Goal: Transaction & Acquisition: Purchase product/service

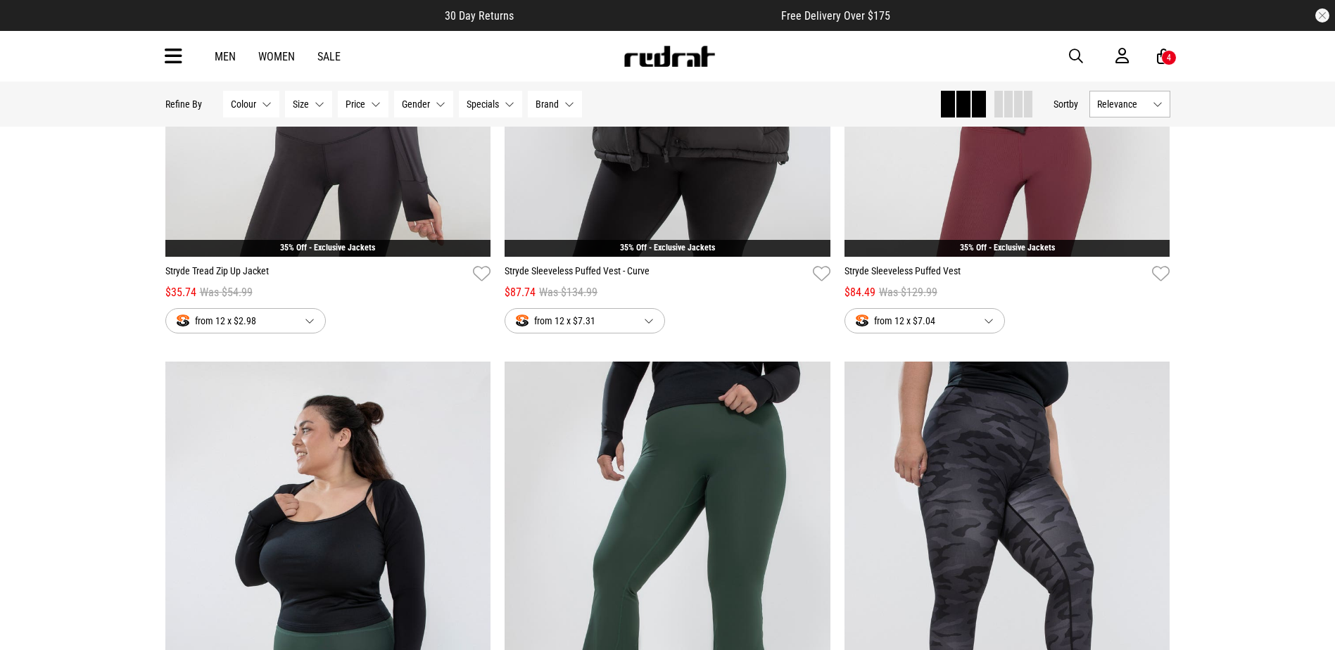
click at [185, 64] on div "Men Women Sale Sign in New Back Footwear Back Mens Back Womens Back Youth & Kid…" at bounding box center [667, 56] width 1027 height 51
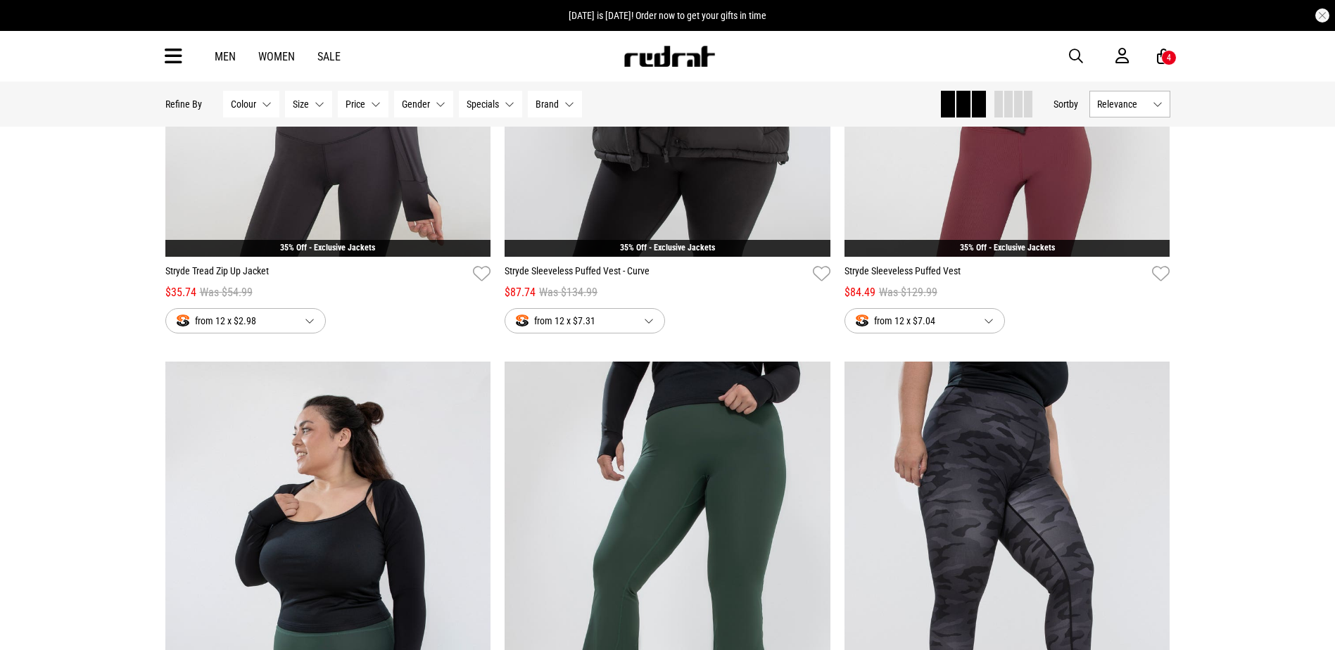
click at [176, 56] on icon at bounding box center [174, 56] width 18 height 23
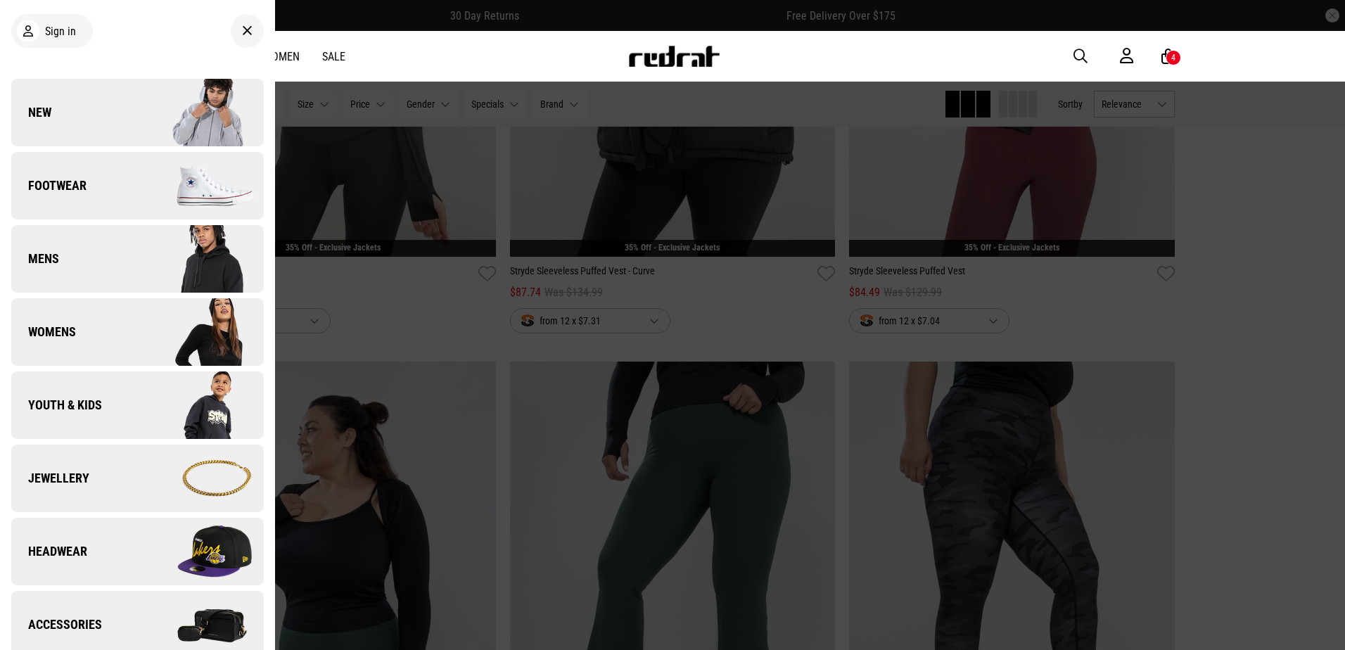
click at [178, 94] on img at bounding box center [200, 112] width 126 height 70
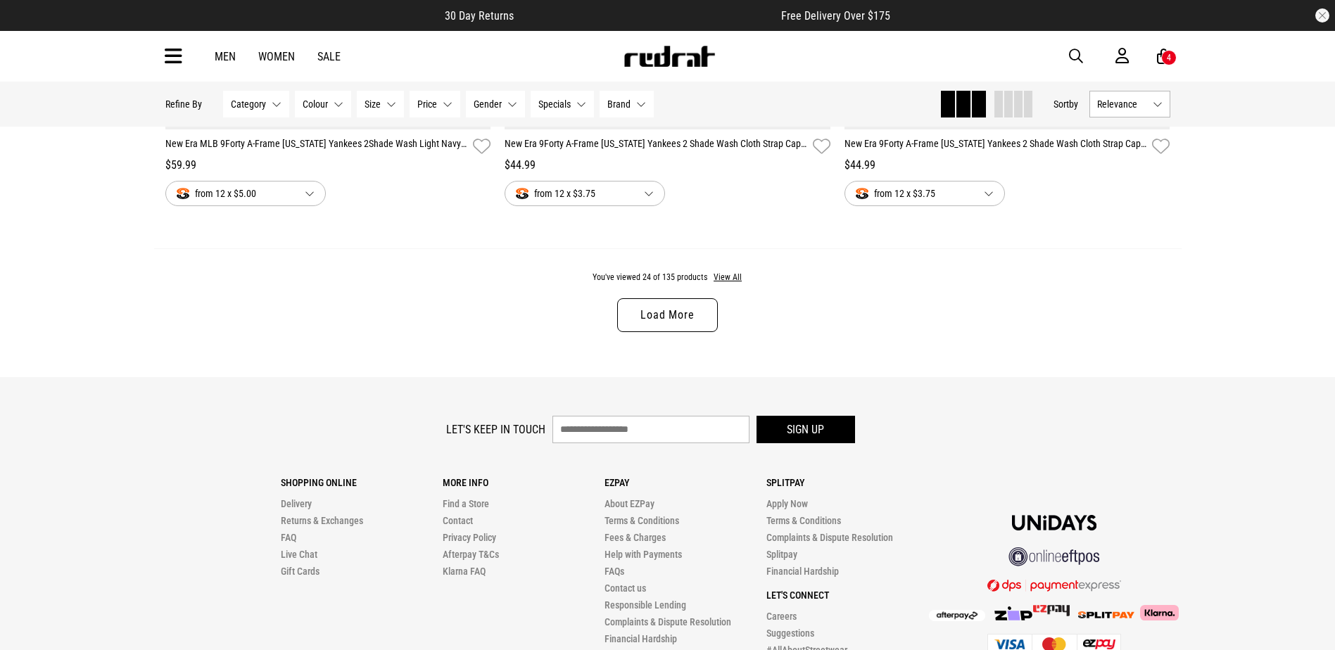
scroll to position [4504, 0]
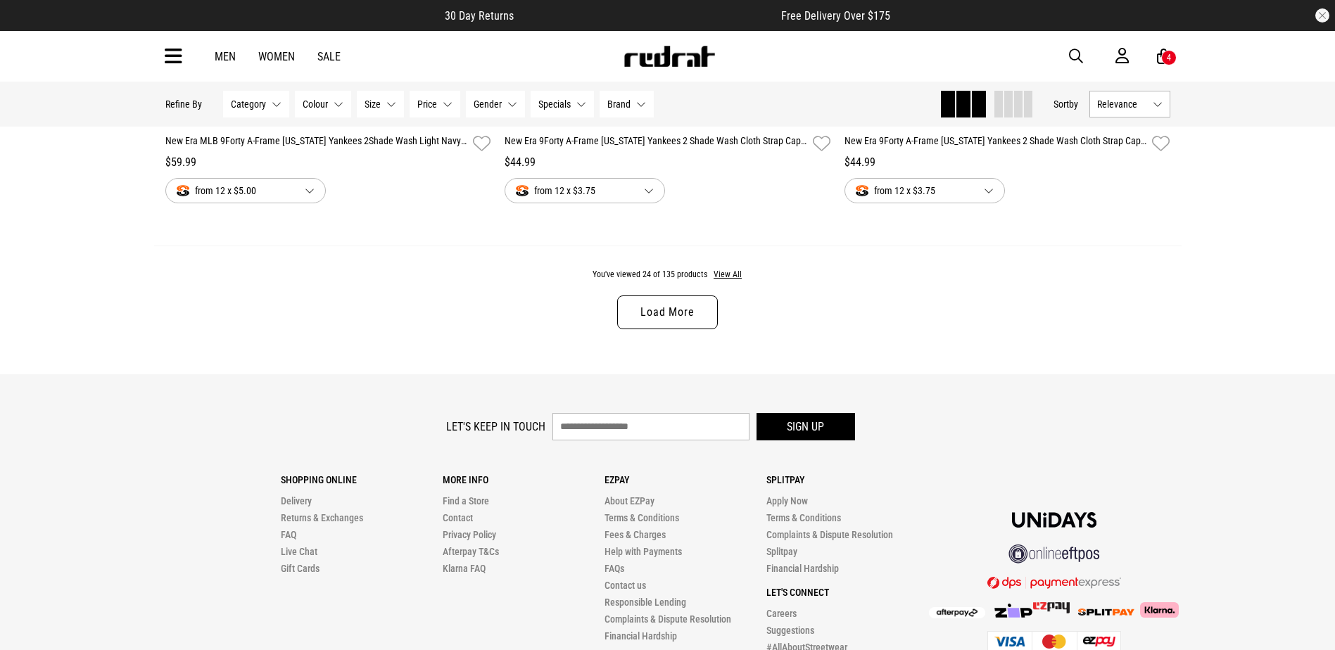
click at [687, 321] on link "Load More" at bounding box center [667, 313] width 100 height 34
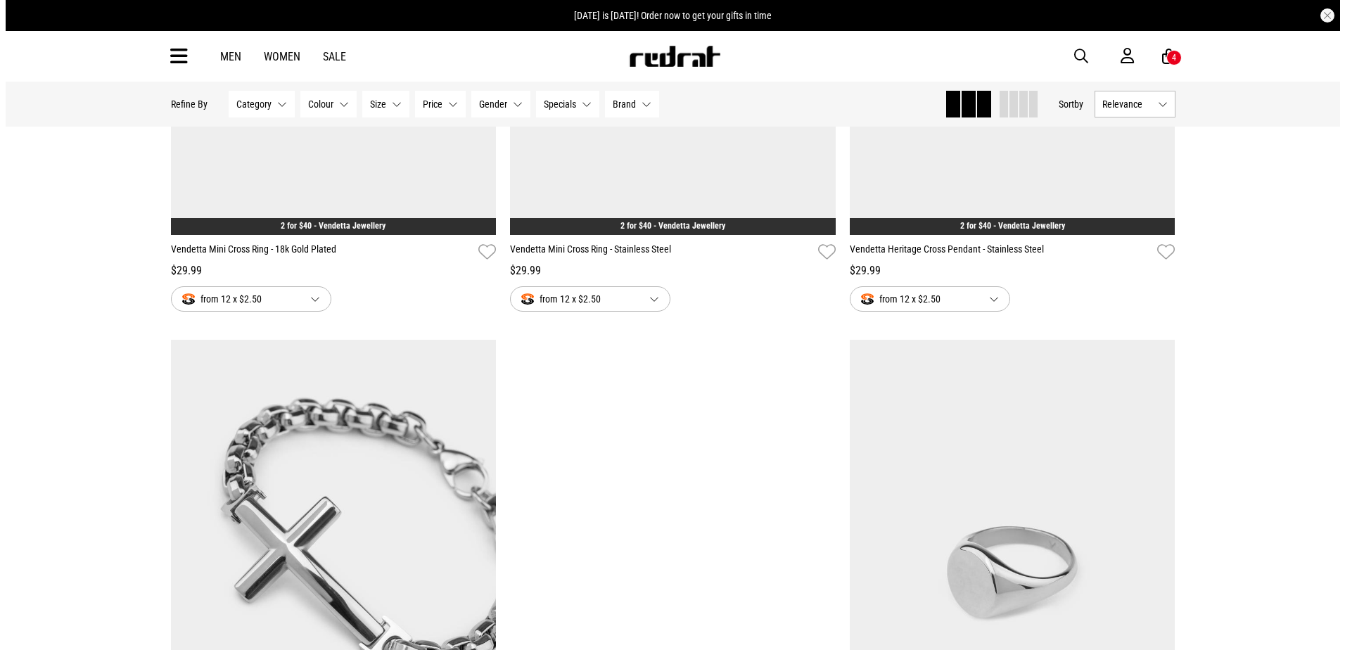
scroll to position [7319, 0]
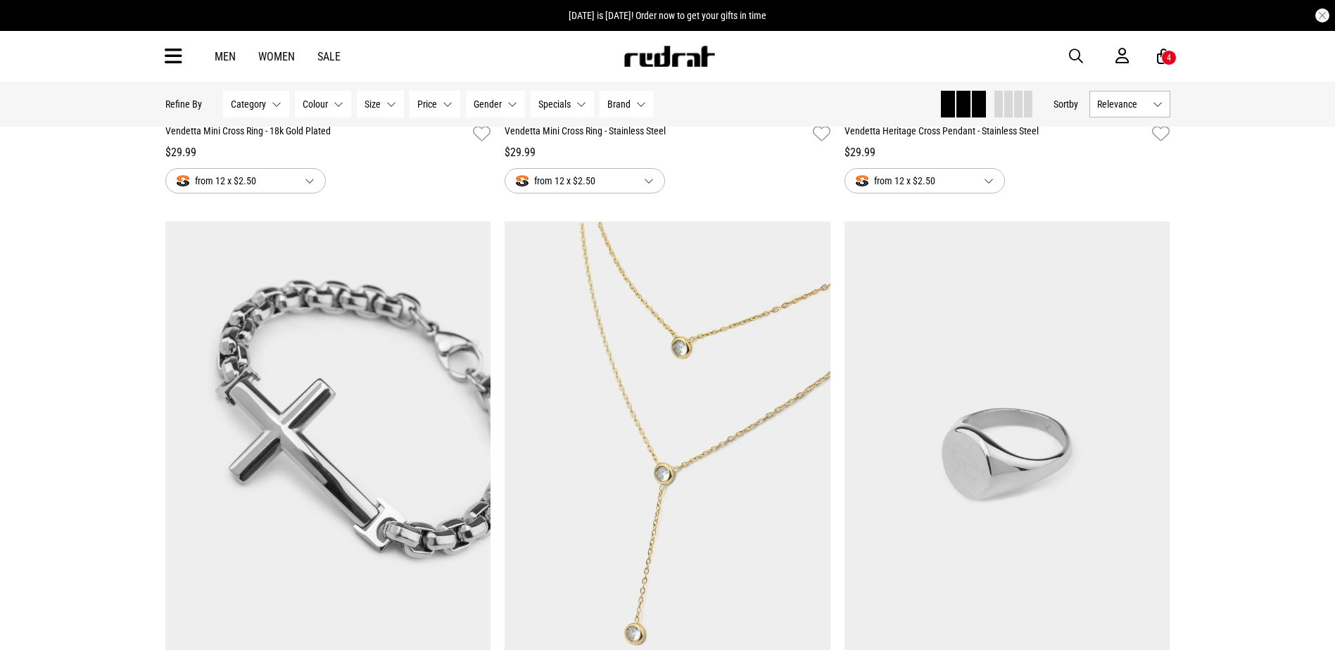
click at [1084, 57] on button "button" at bounding box center [1083, 56] width 28 height 17
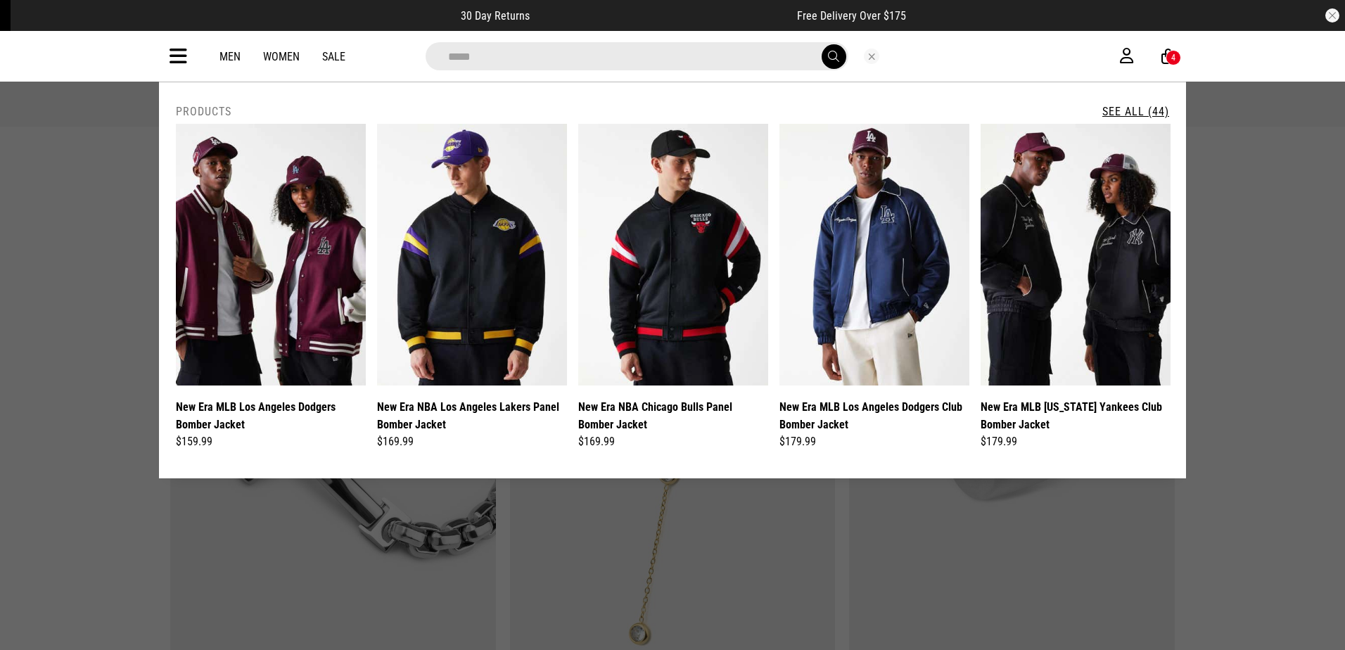
type input "*****"
click at [1136, 110] on link "See All (44)" at bounding box center [1136, 111] width 67 height 13
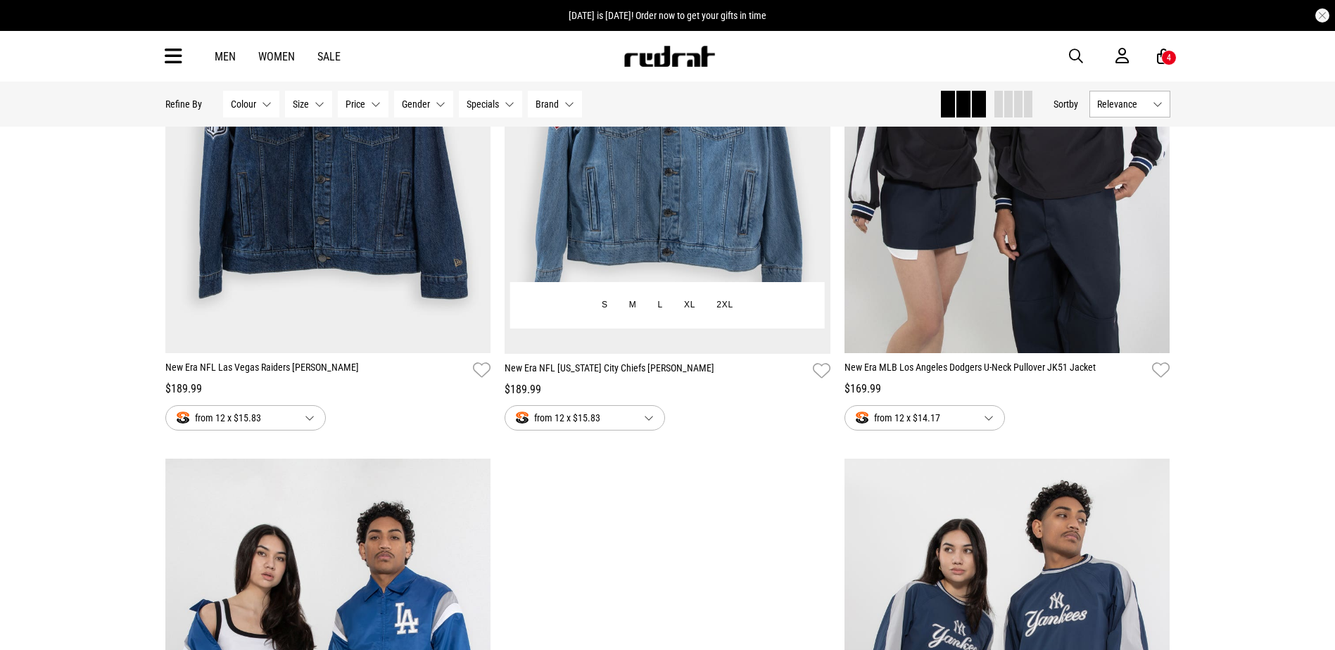
scroll to position [1689, 0]
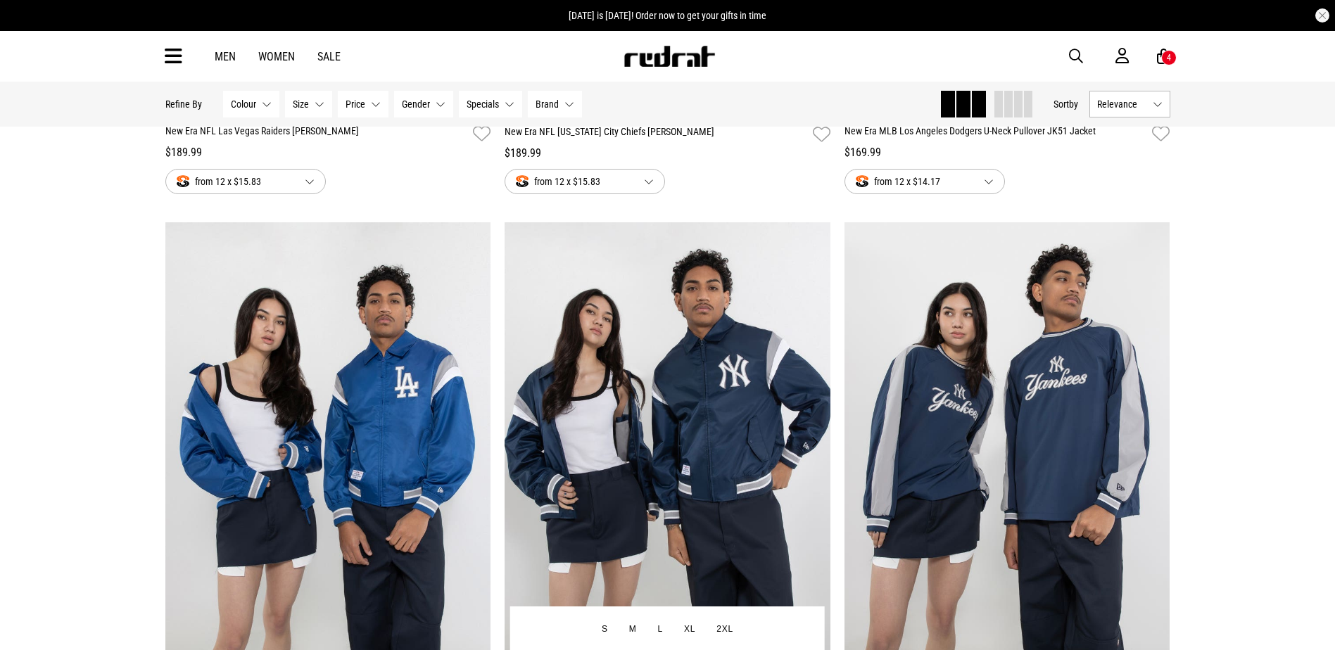
click at [694, 343] on img at bounding box center [668, 450] width 326 height 456
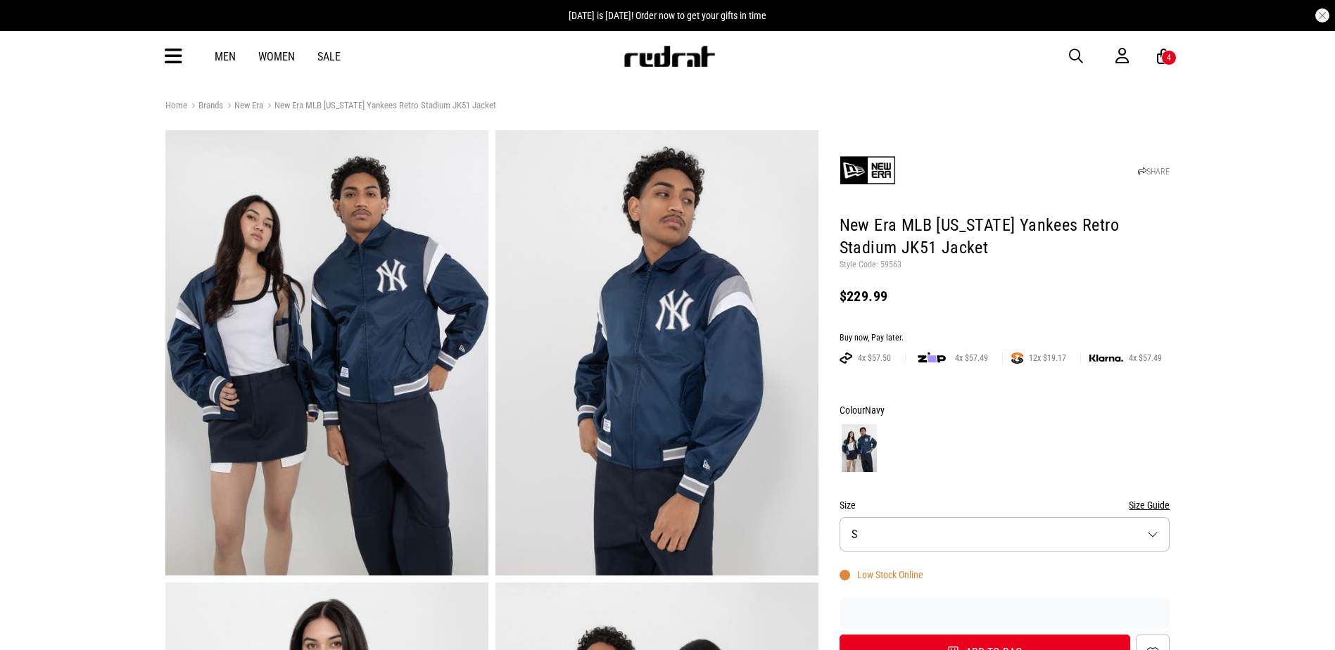
click at [887, 261] on p "Style Code: 59563" at bounding box center [1005, 265] width 331 height 11
copy p "59563"
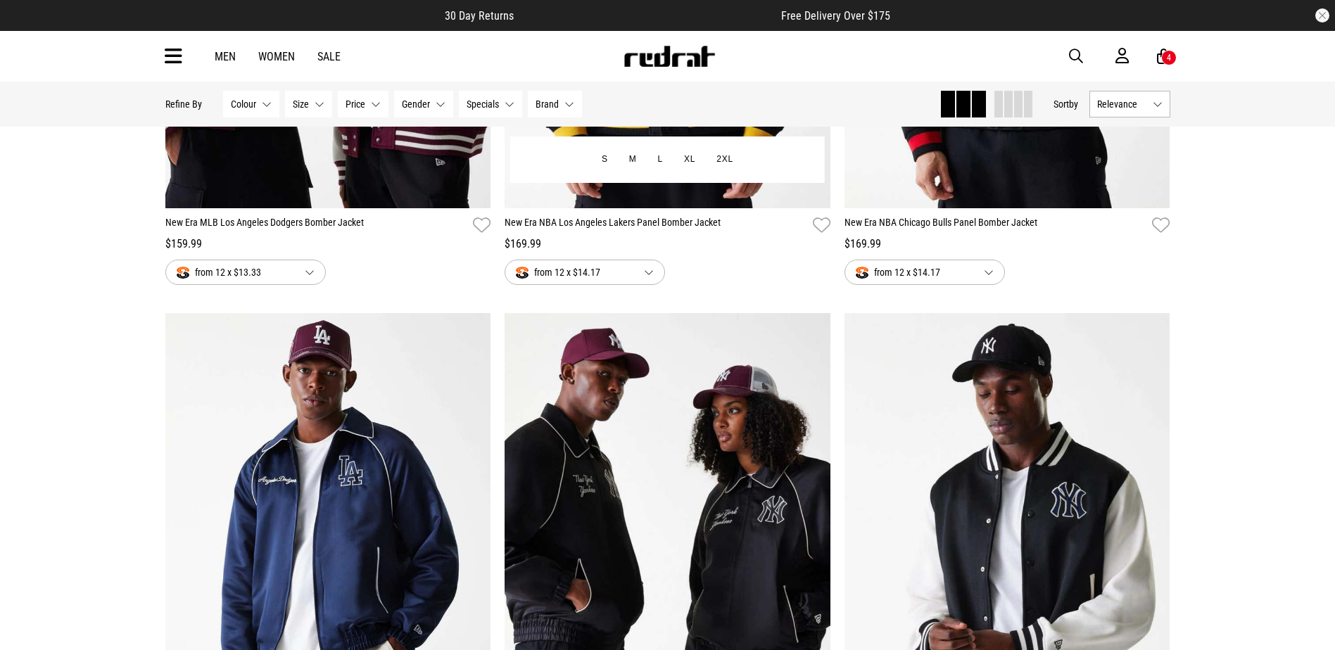
scroll to position [422, 0]
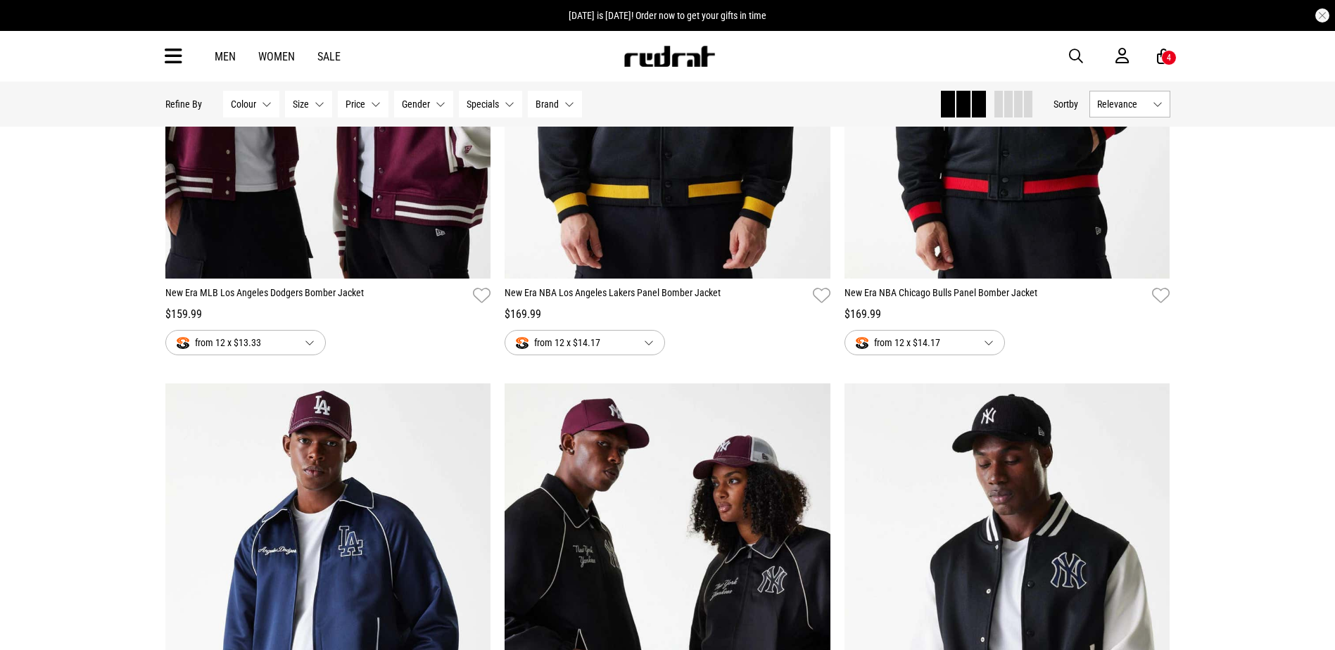
click at [1087, 56] on button "button" at bounding box center [1083, 56] width 28 height 17
type input "**********"
click at [816, 44] on button "submit" at bounding box center [828, 56] width 25 height 25
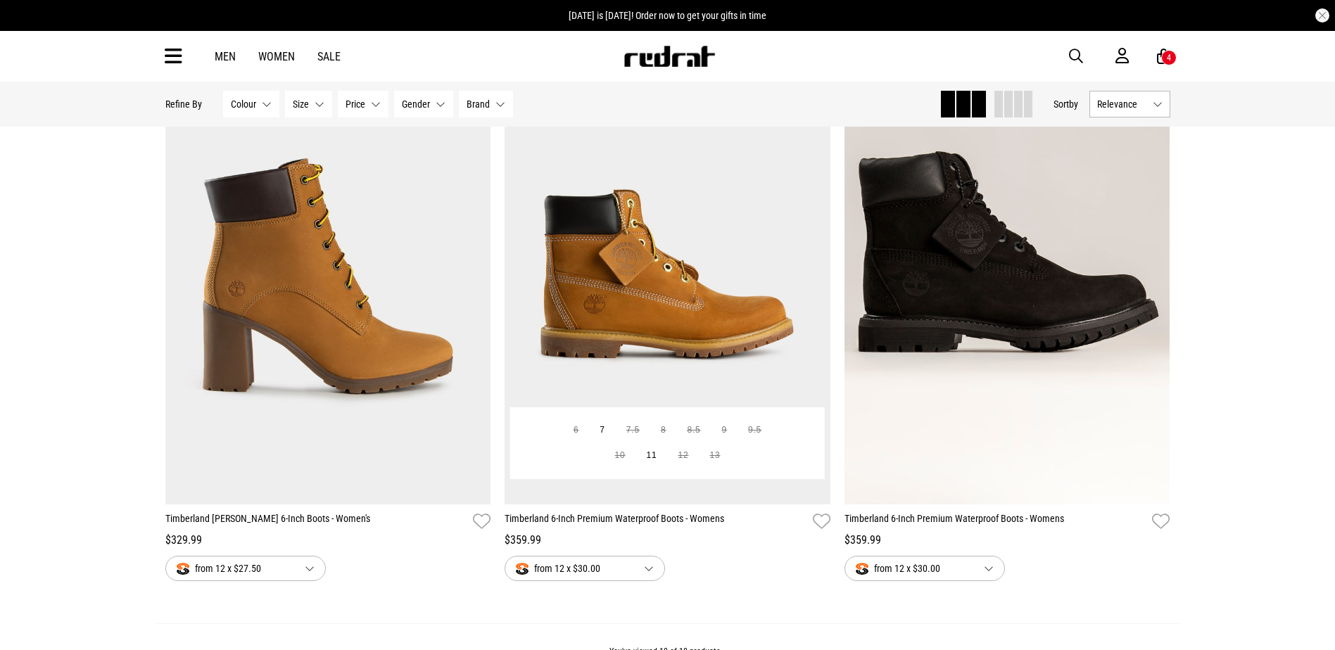
scroll to position [3096, 0]
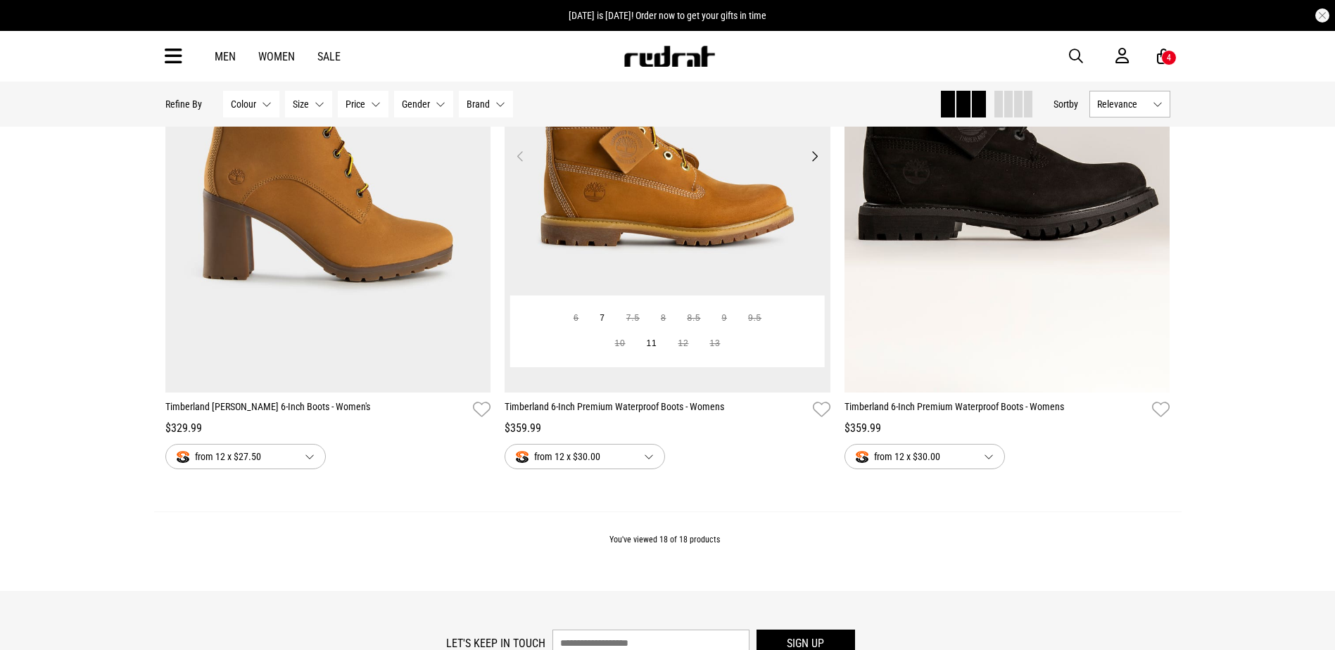
click at [697, 229] on img at bounding box center [668, 165] width 326 height 456
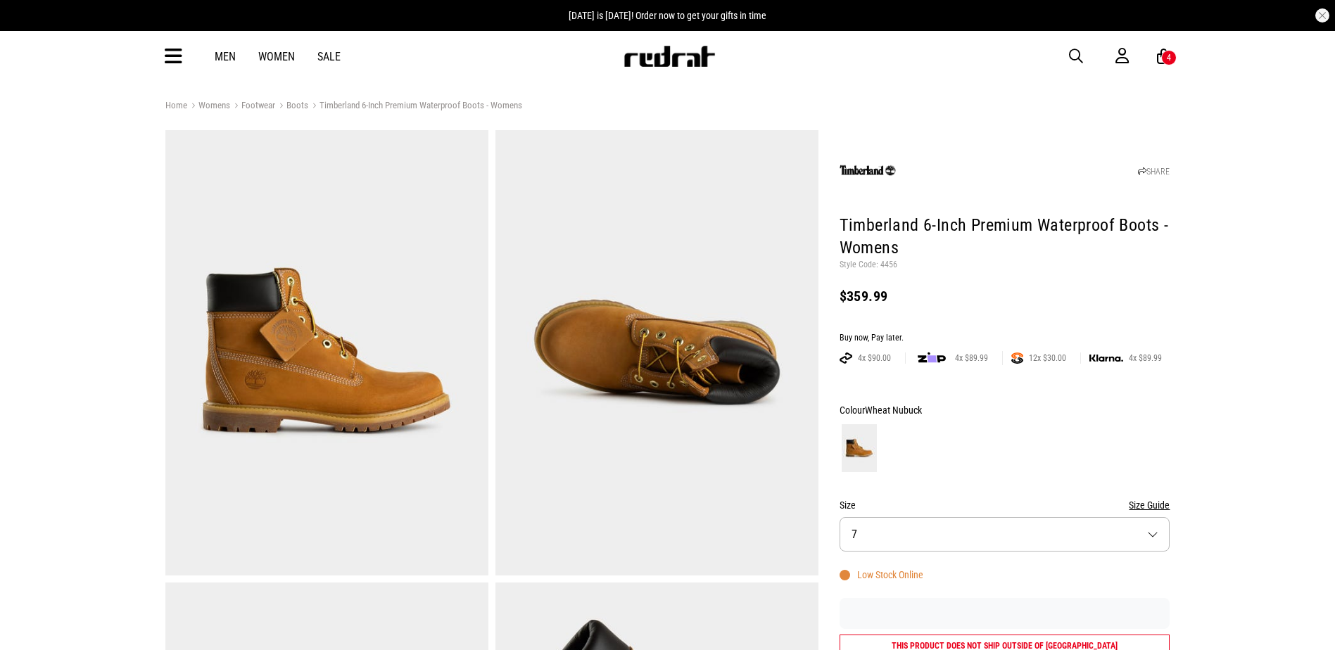
click at [885, 261] on p "Style Code: 4456" at bounding box center [1005, 265] width 331 height 11
click at [897, 257] on h1 "Timberland 6-Inch Premium Waterproof Boots - Womens" at bounding box center [1005, 237] width 331 height 45
click at [892, 260] on p "Style Code: 4456" at bounding box center [1005, 265] width 331 height 11
click at [890, 261] on p "Style Code: 4456" at bounding box center [1005, 265] width 331 height 11
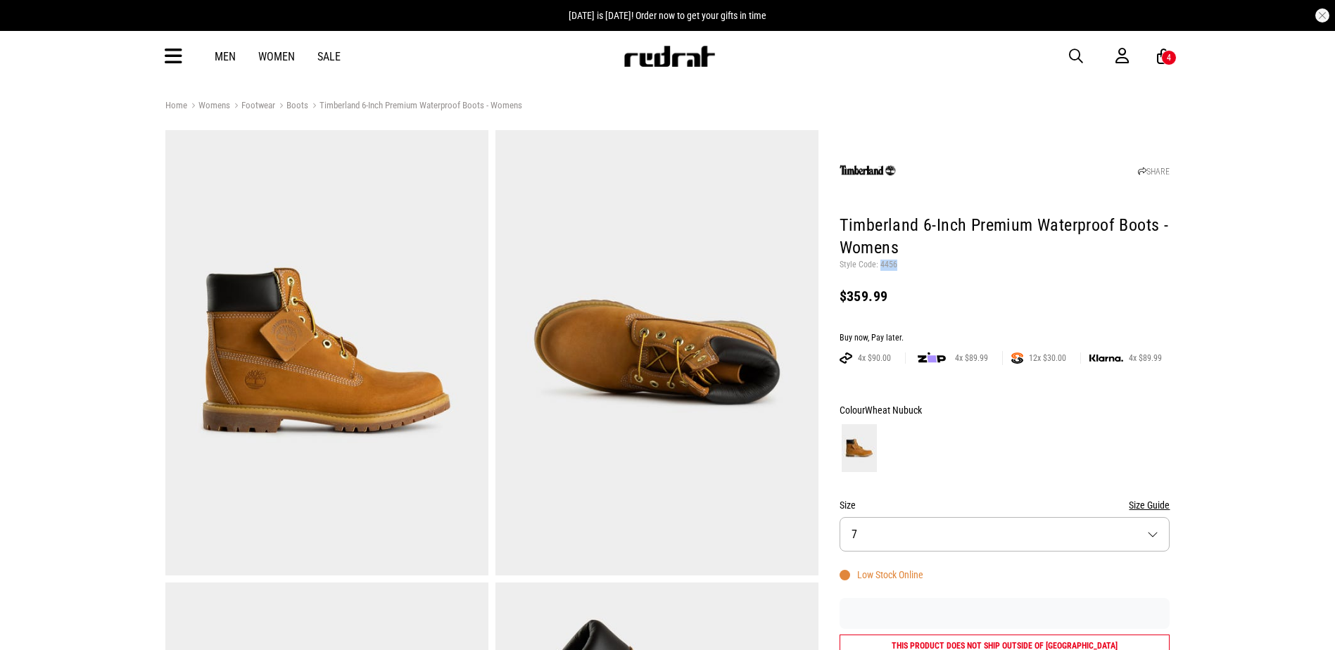
click at [890, 261] on p "Style Code: 4456" at bounding box center [1005, 265] width 331 height 11
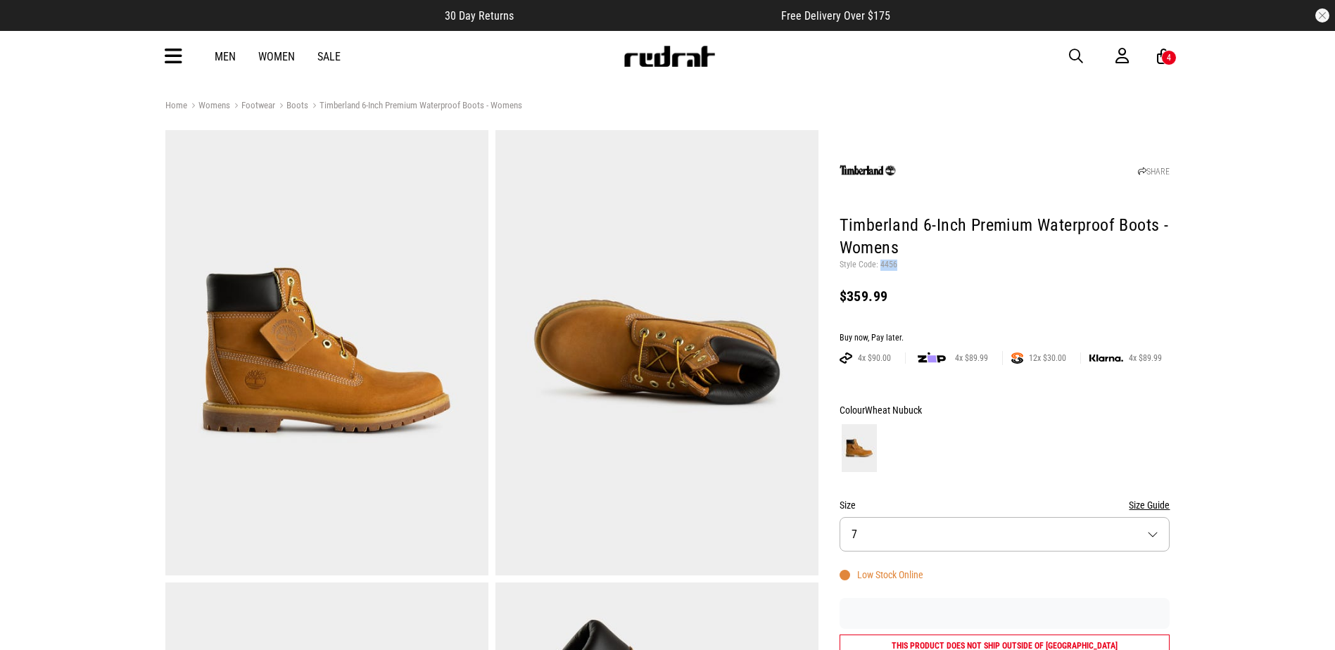
copy p "4456"
click at [1077, 57] on span "button" at bounding box center [1076, 56] width 14 height 17
click at [580, 58] on input "search" at bounding box center [631, 56] width 423 height 28
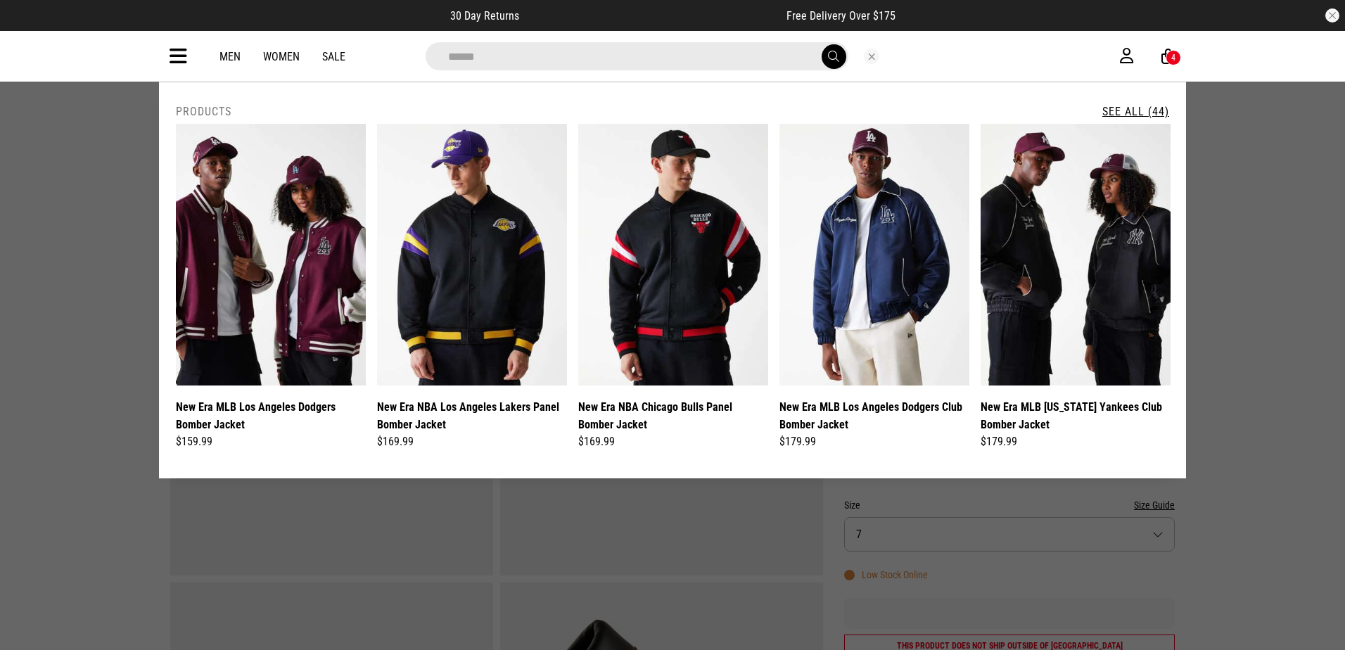
type input "******"
click at [1111, 107] on link "See All (44)" at bounding box center [1136, 111] width 67 height 13
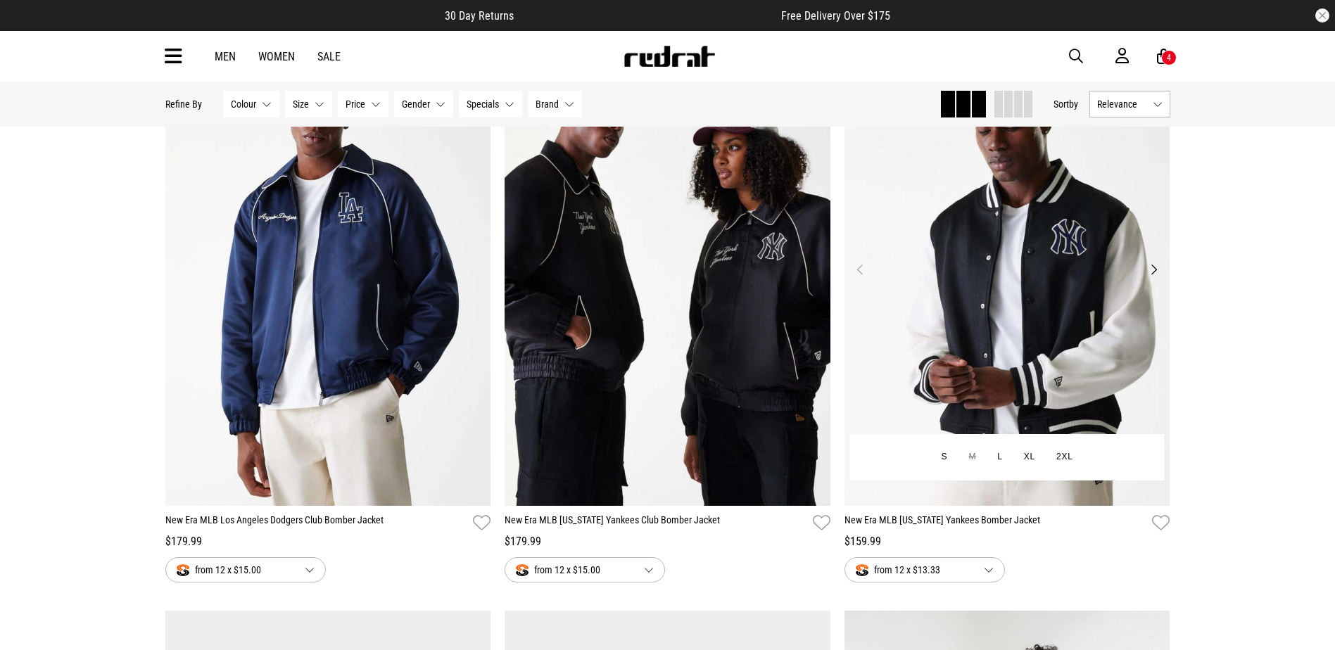
scroll to position [774, 0]
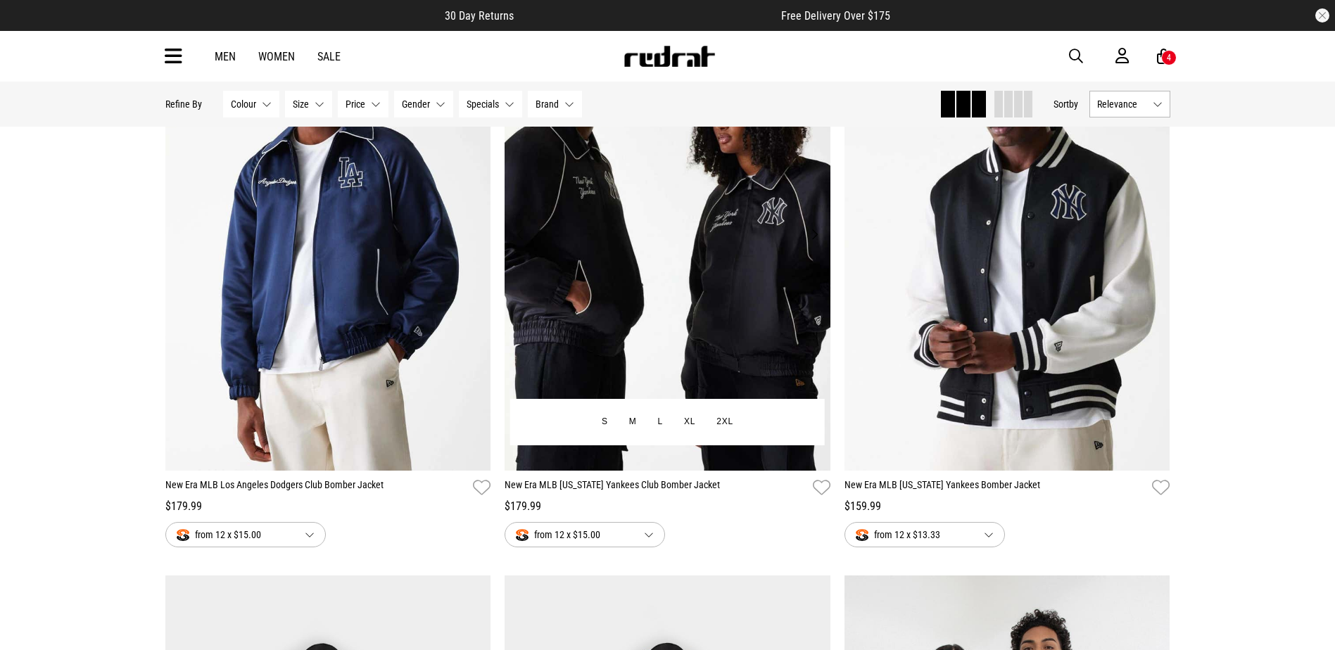
click at [791, 255] on img at bounding box center [668, 243] width 326 height 456
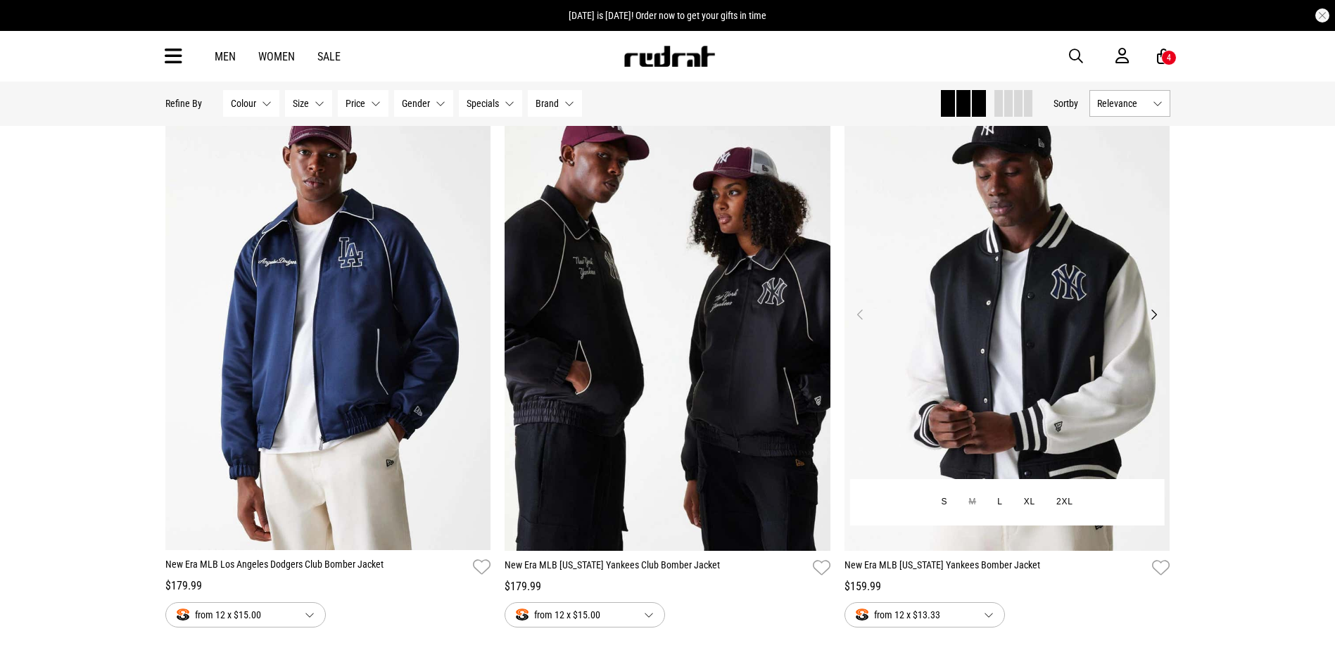
click at [1152, 314] on button "Next" at bounding box center [1154, 314] width 18 height 17
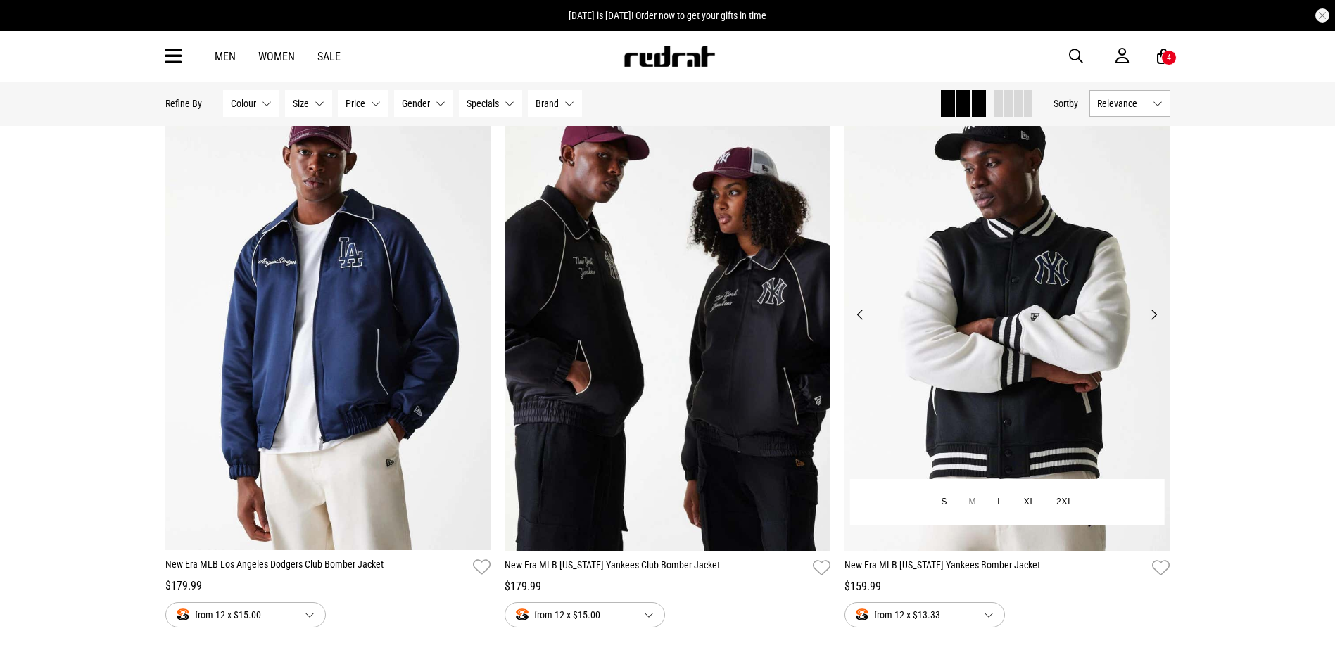
click at [1152, 313] on button "Next" at bounding box center [1154, 314] width 18 height 17
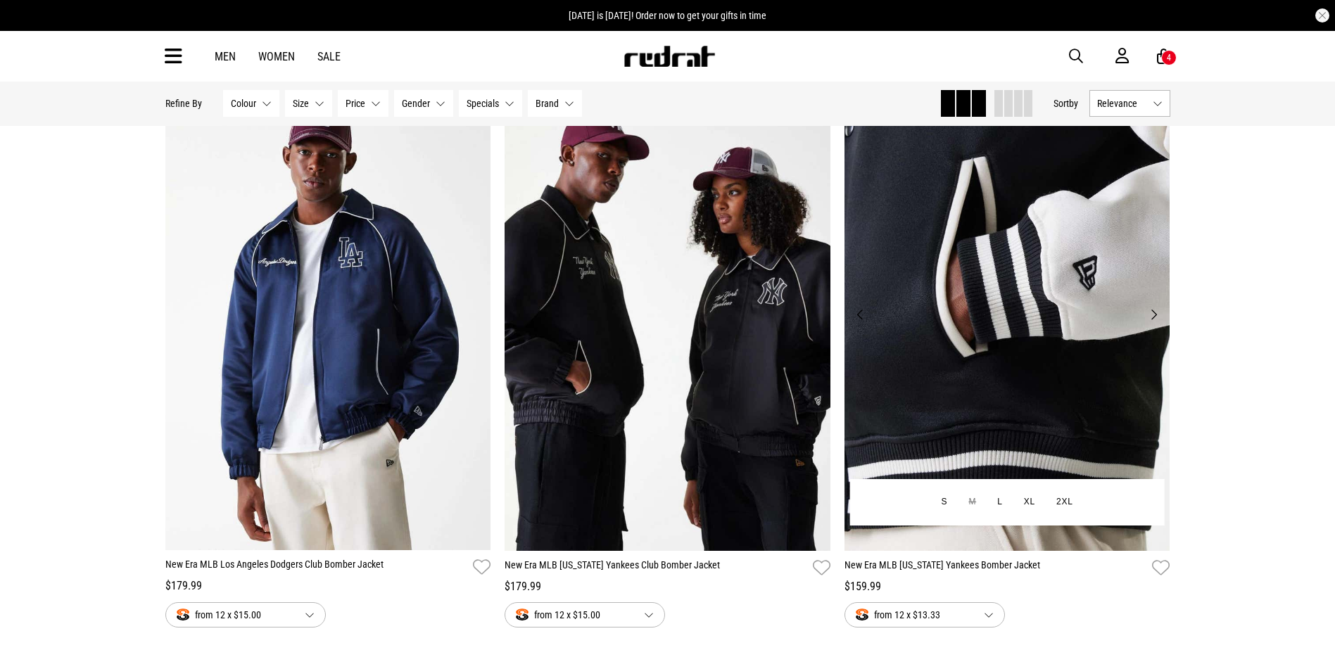
click at [1154, 306] on img at bounding box center [1007, 323] width 326 height 456
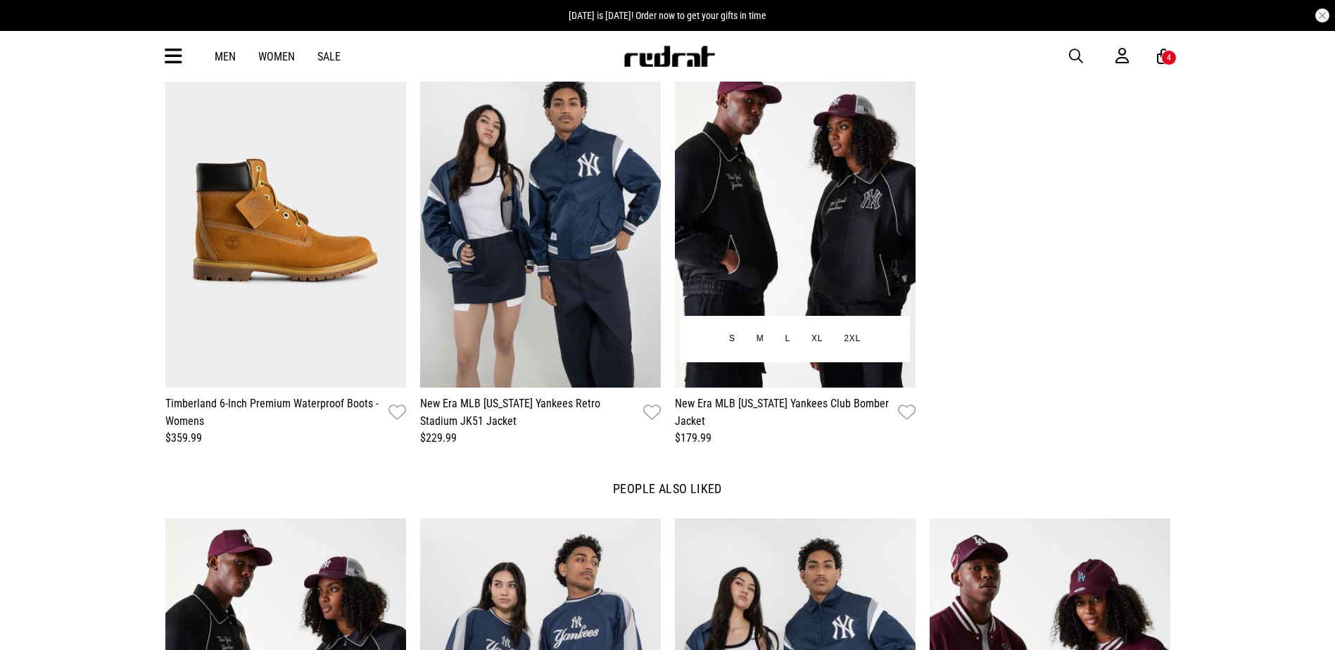
scroll to position [1689, 0]
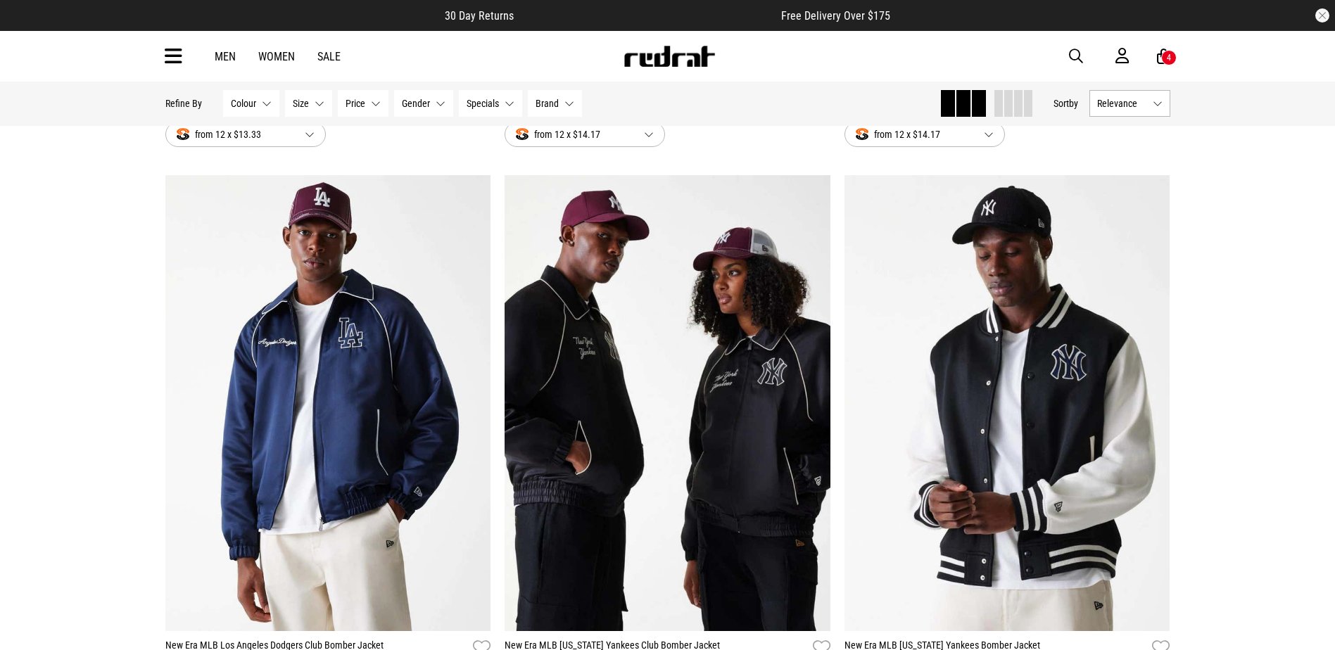
click at [1076, 54] on span "button" at bounding box center [1076, 56] width 14 height 17
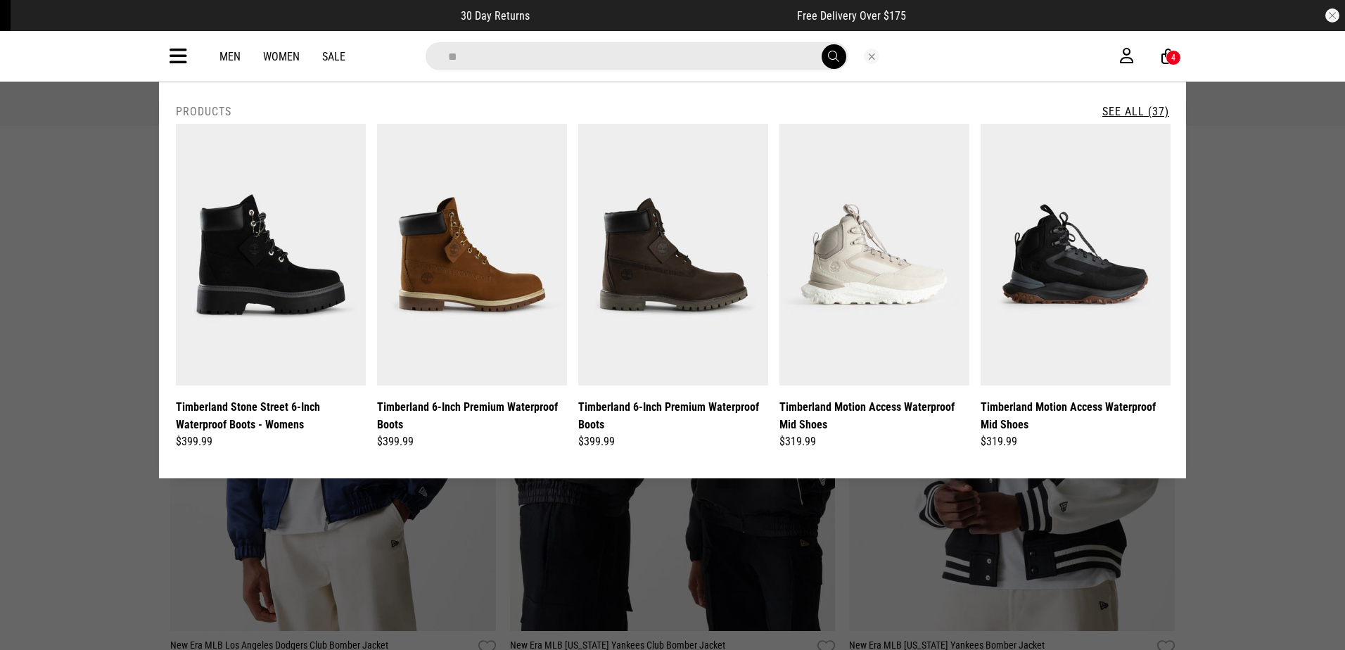
type input "**********"
click at [1133, 112] on link "See All (18)" at bounding box center [1136, 111] width 67 height 13
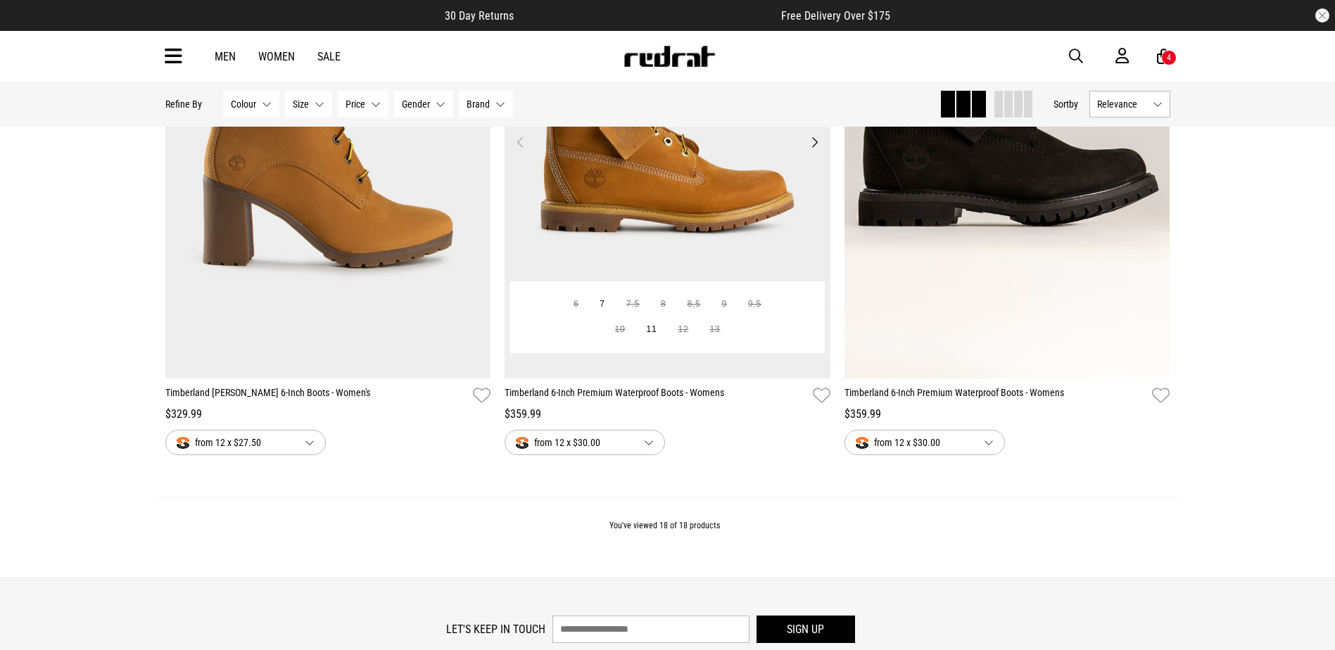
scroll to position [3096, 0]
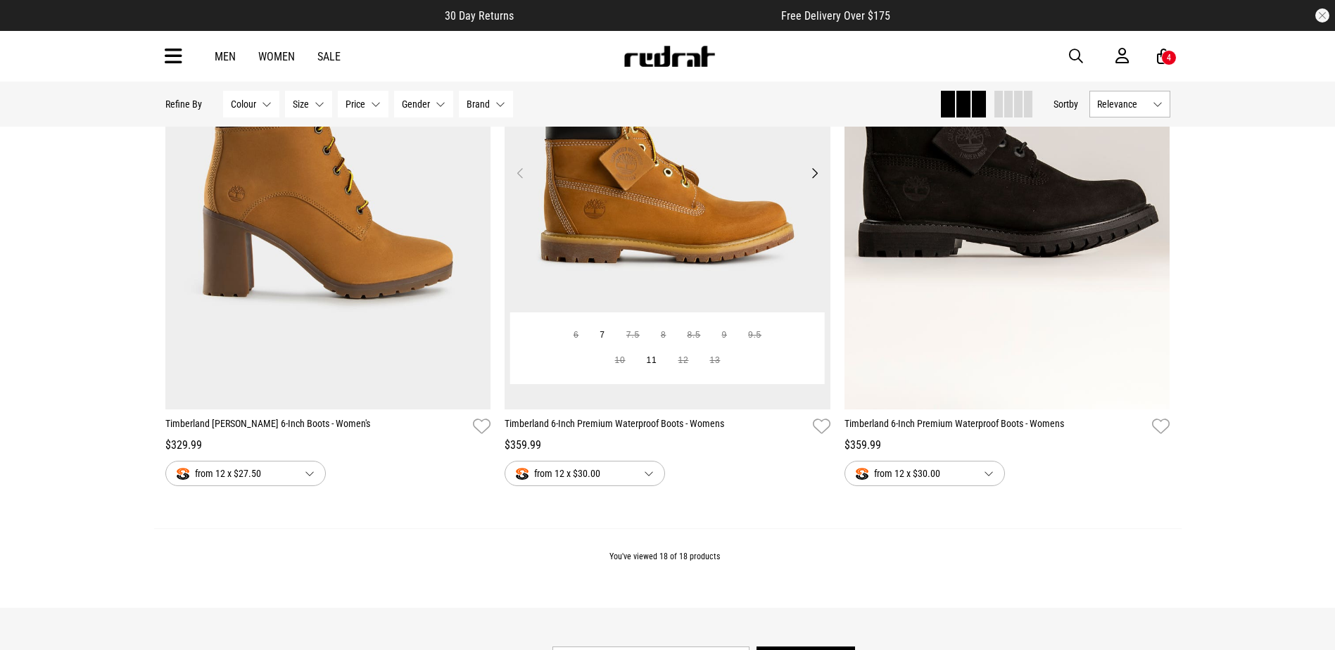
click at [695, 241] on img at bounding box center [668, 182] width 326 height 456
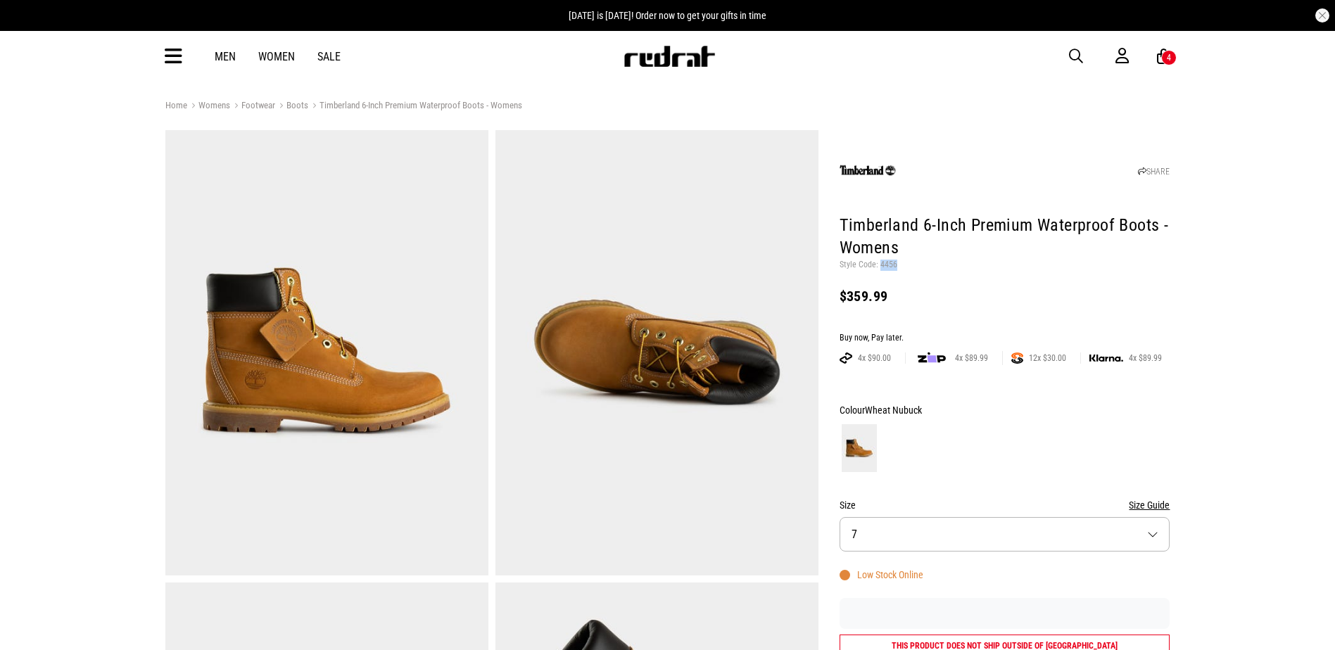
drag, startPoint x: 898, startPoint y: 265, endPoint x: 880, endPoint y: 266, distance: 18.4
click at [880, 266] on p "Style Code: 4456" at bounding box center [1005, 265] width 331 height 11
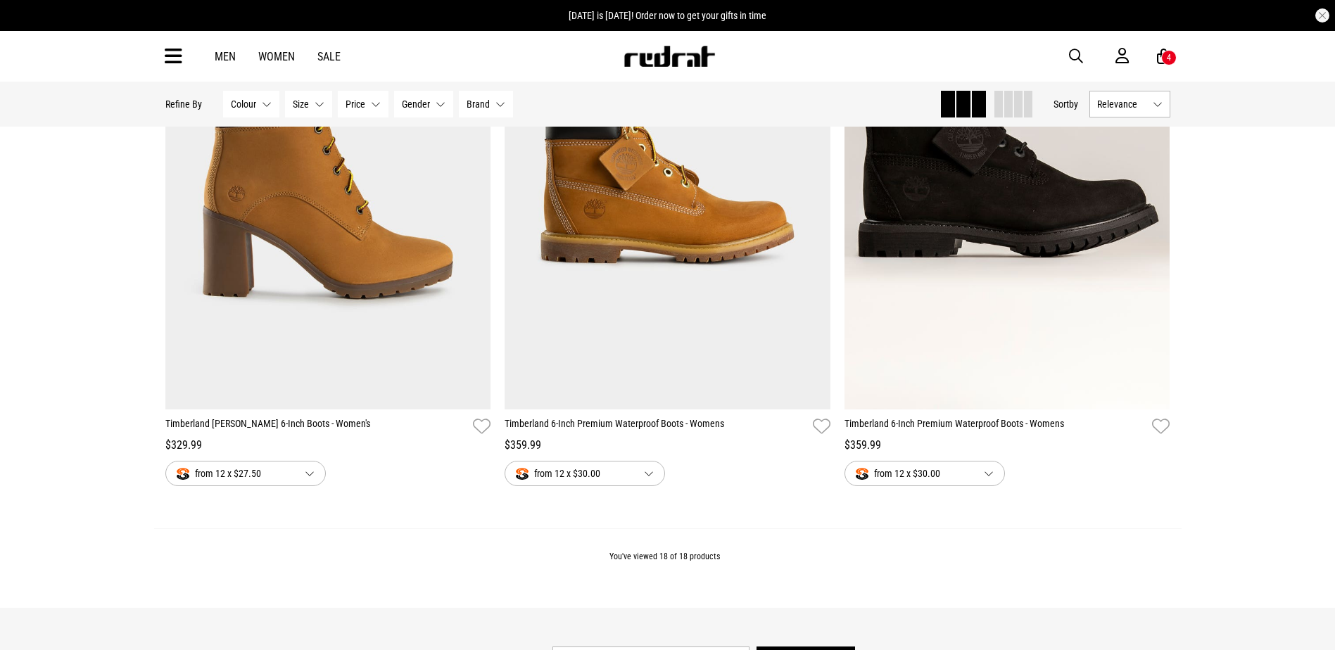
scroll to position [3167, 0]
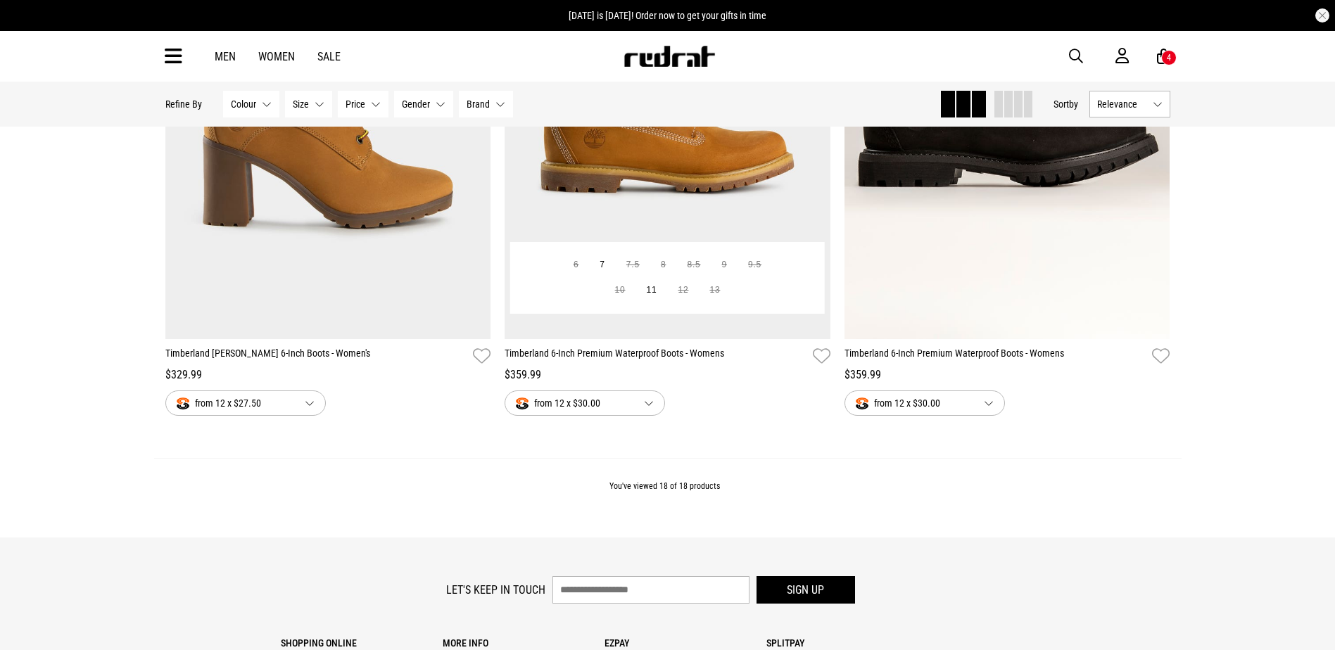
click at [690, 204] on img at bounding box center [668, 111] width 326 height 456
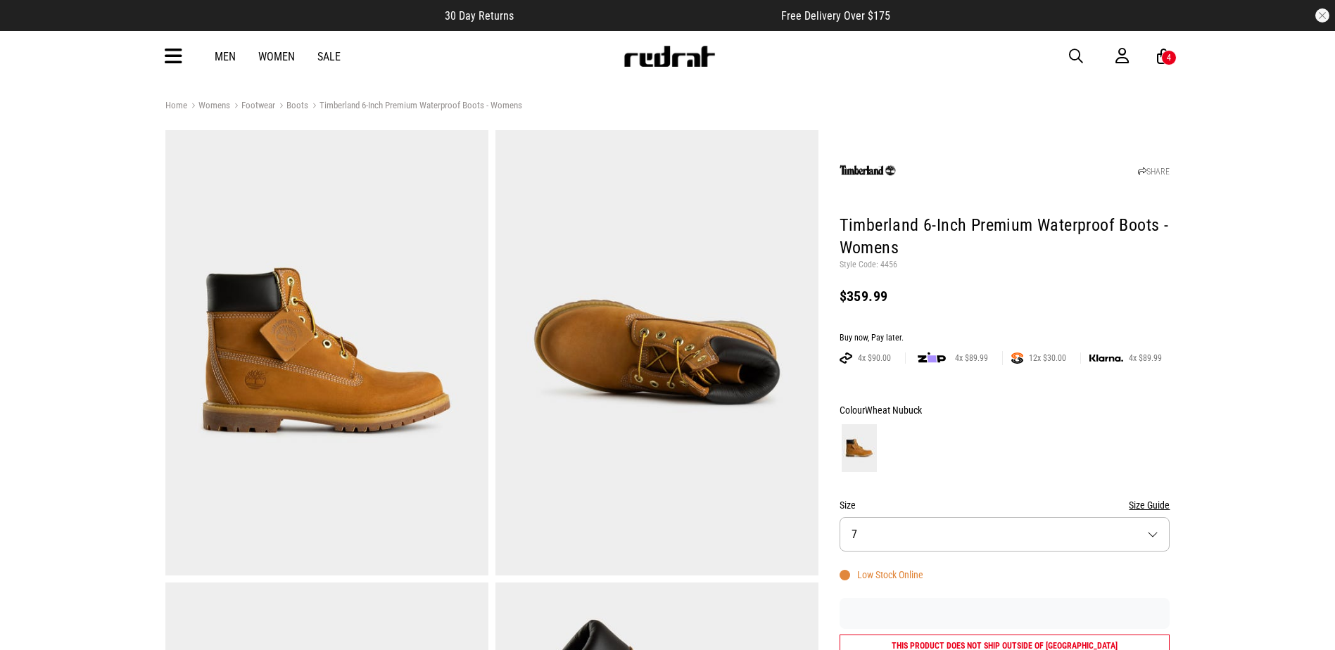
click at [930, 519] on button "Size 7" at bounding box center [1005, 534] width 331 height 34
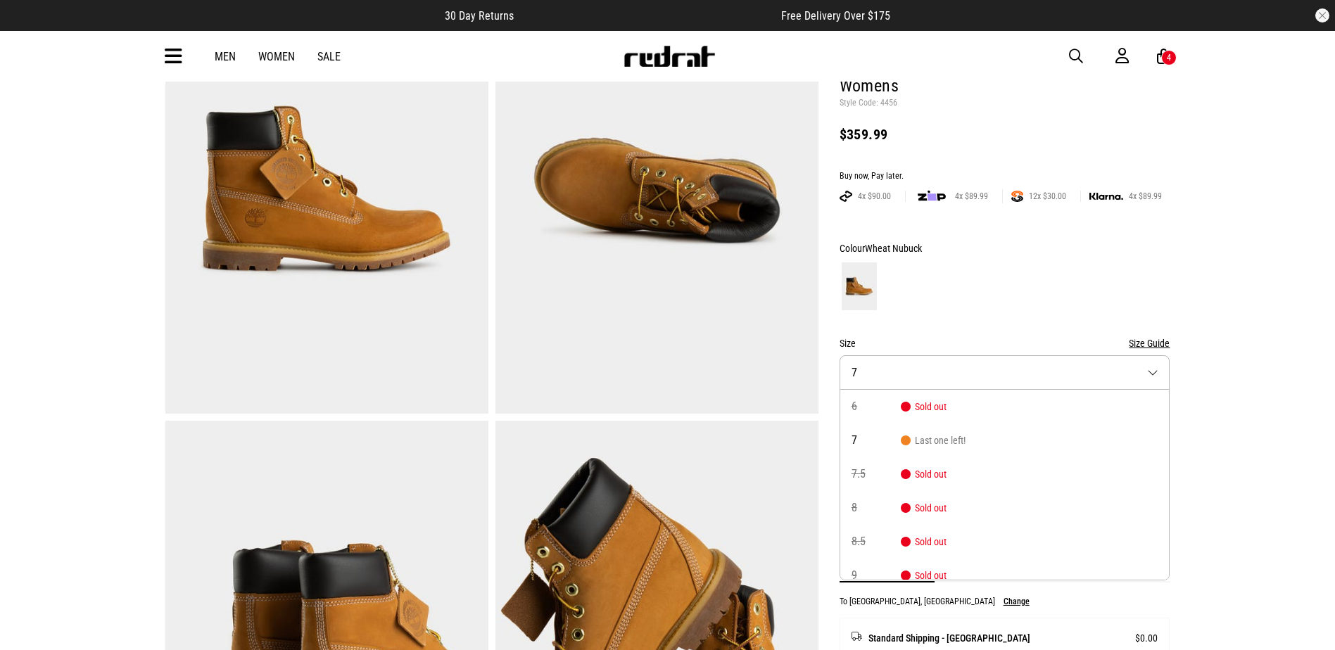
scroll to position [21, 0]
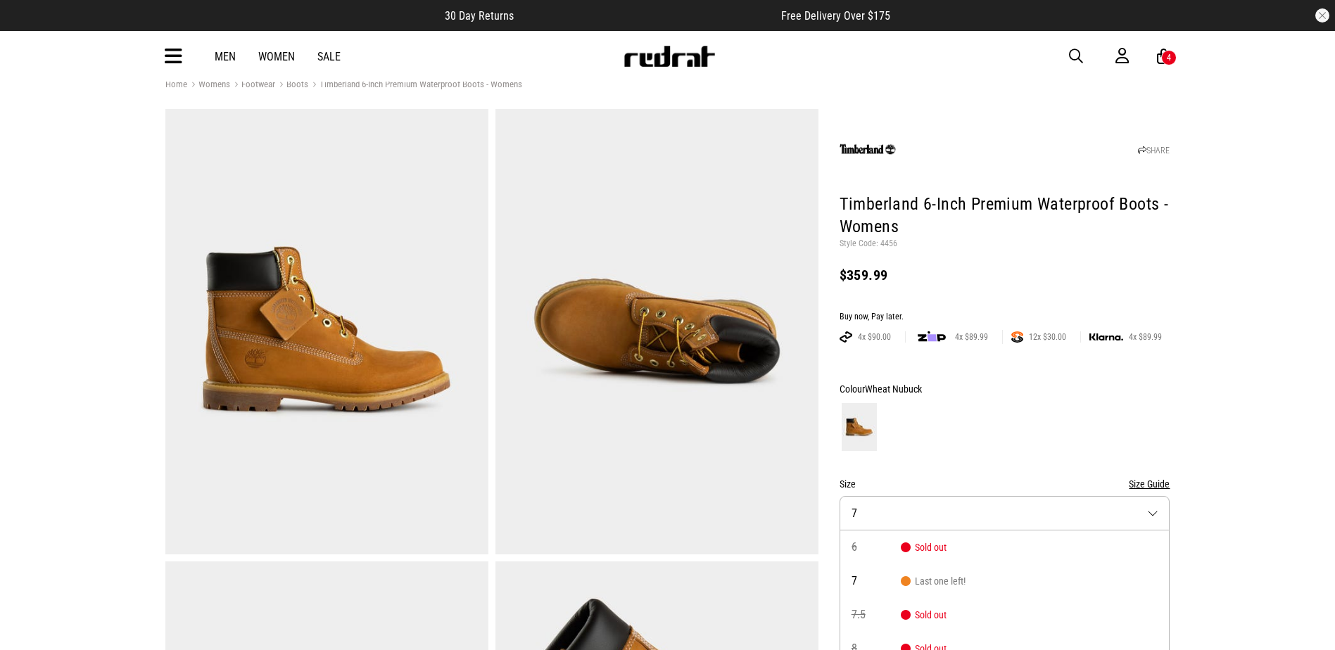
click at [887, 244] on p "Style Code: 4456" at bounding box center [1005, 244] width 331 height 11
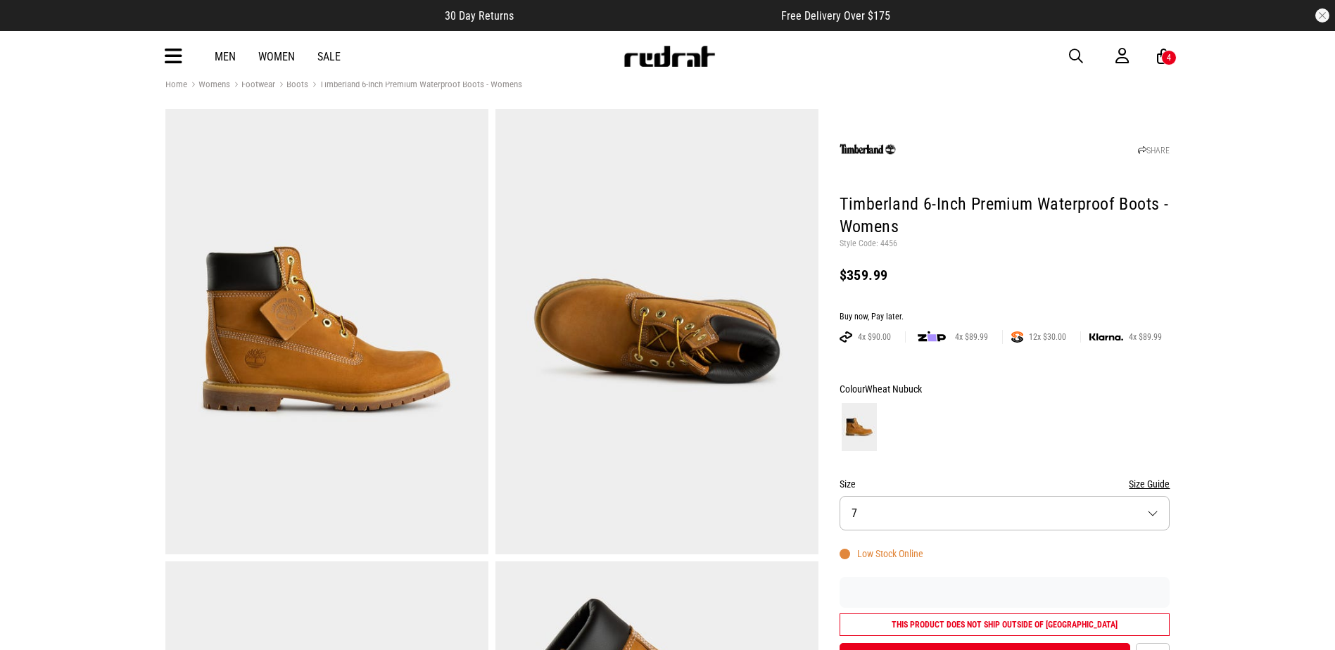
click at [887, 244] on p "Style Code: 4456" at bounding box center [1005, 244] width 331 height 11
click at [892, 239] on p "Style Code: 4456" at bounding box center [1005, 244] width 331 height 11
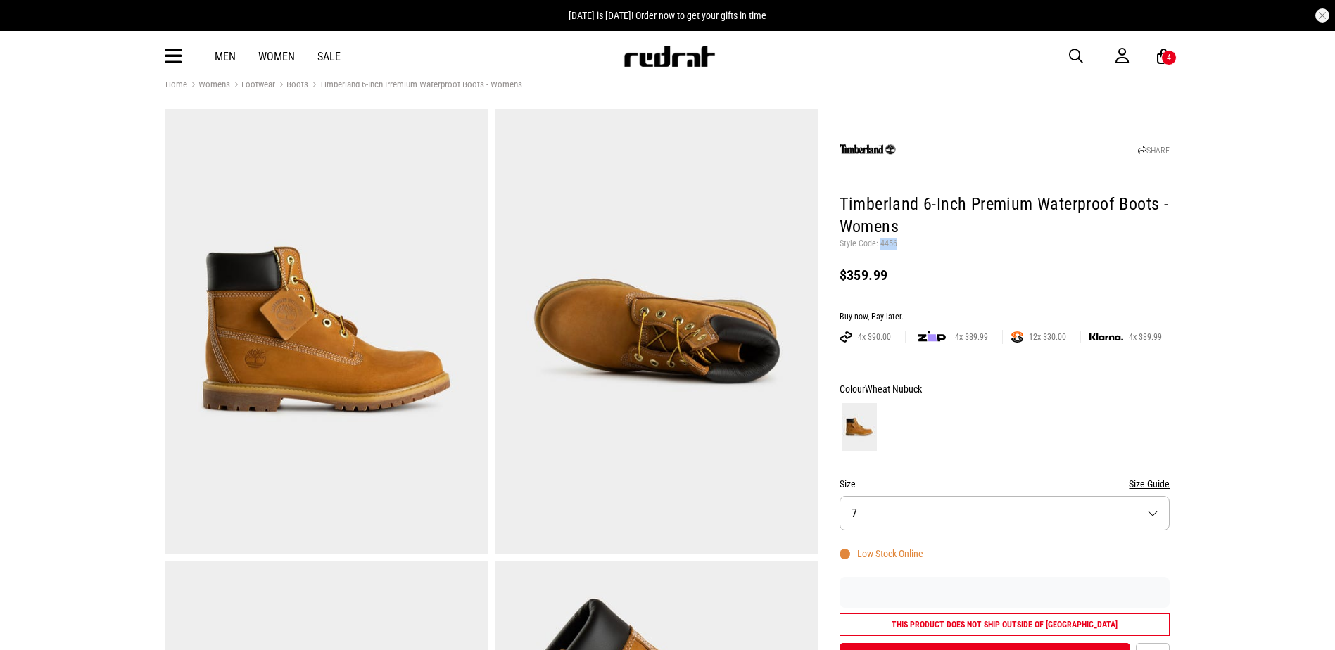
copy p "4456"
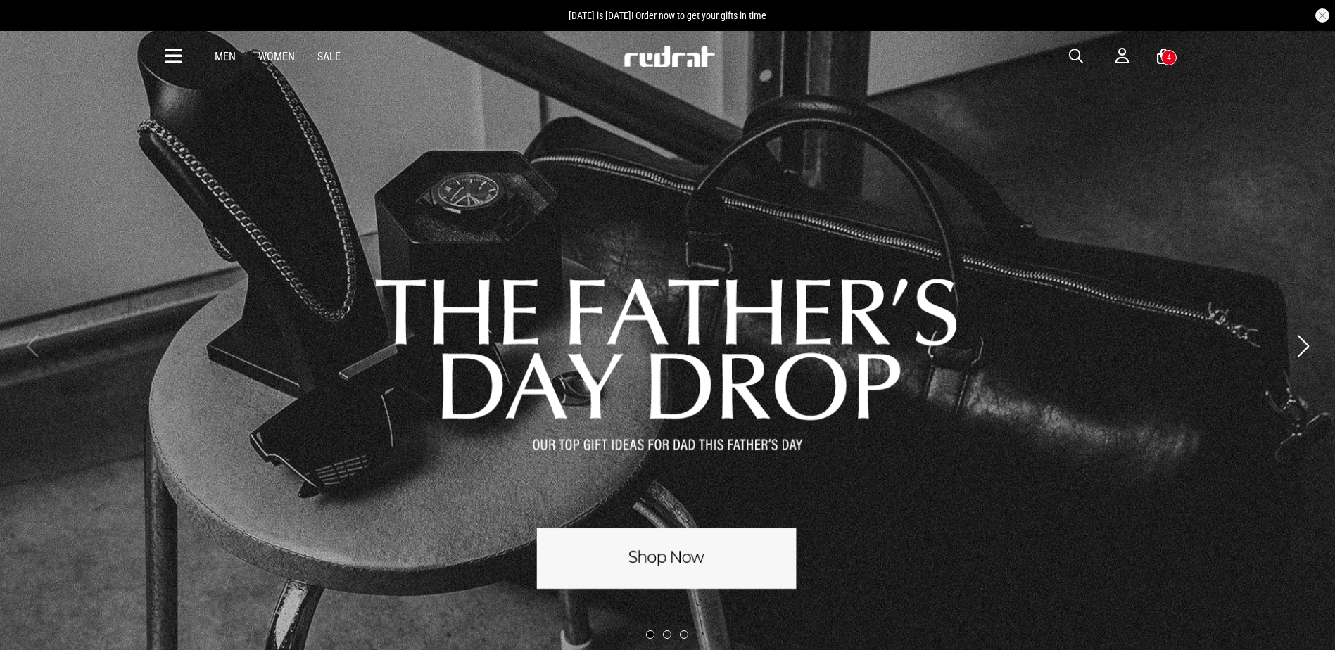
click at [1072, 58] on span "button" at bounding box center [1076, 56] width 14 height 17
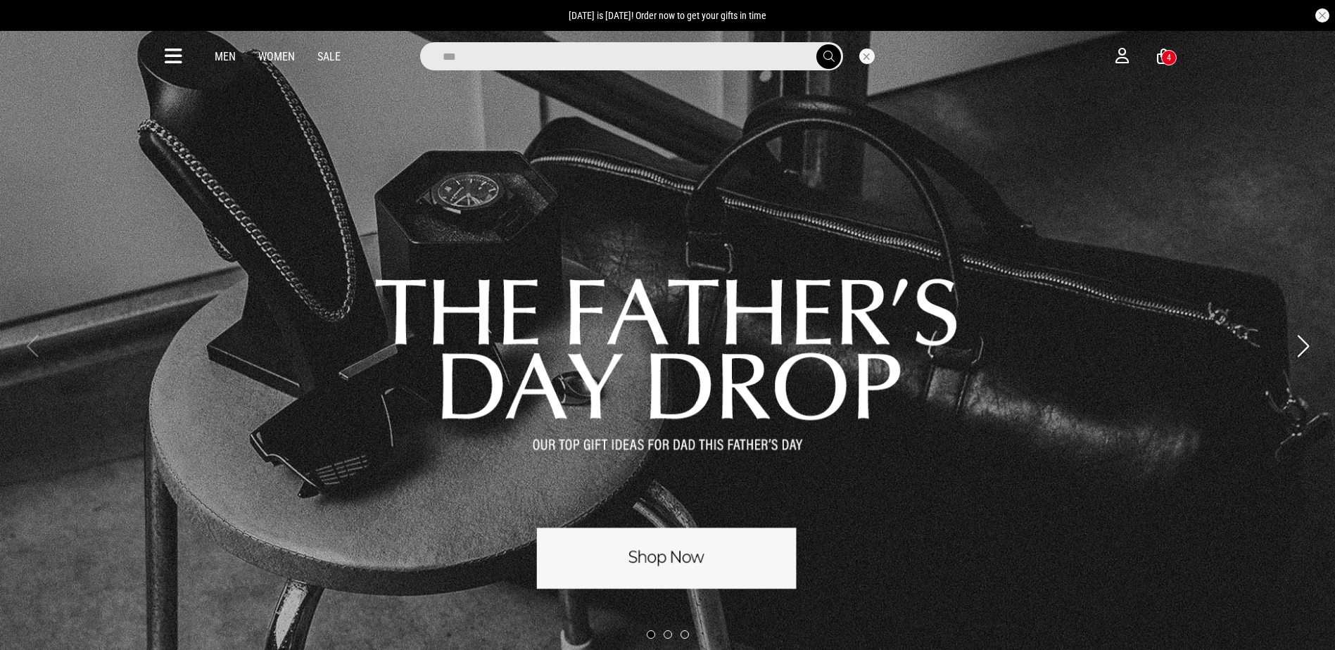
type input "****"
